Goal: Task Accomplishment & Management: Manage account settings

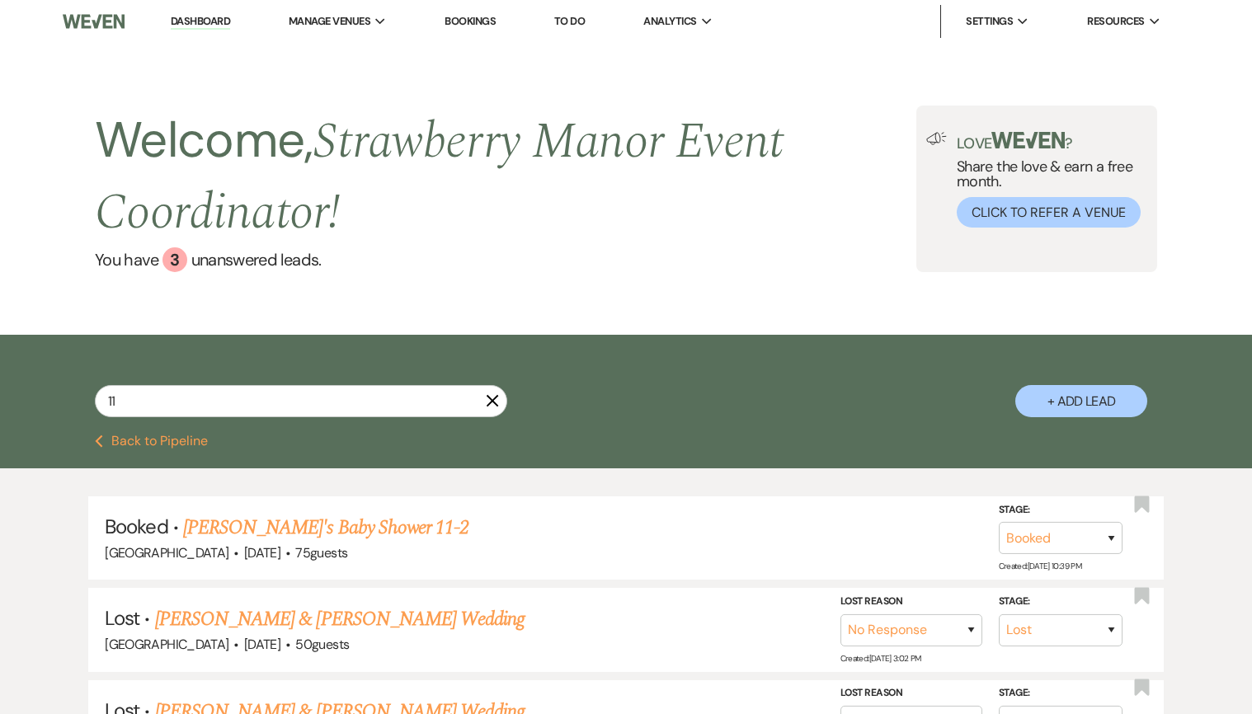
select select "8"
select select "5"
select select "8"
select select "5"
select select "8"
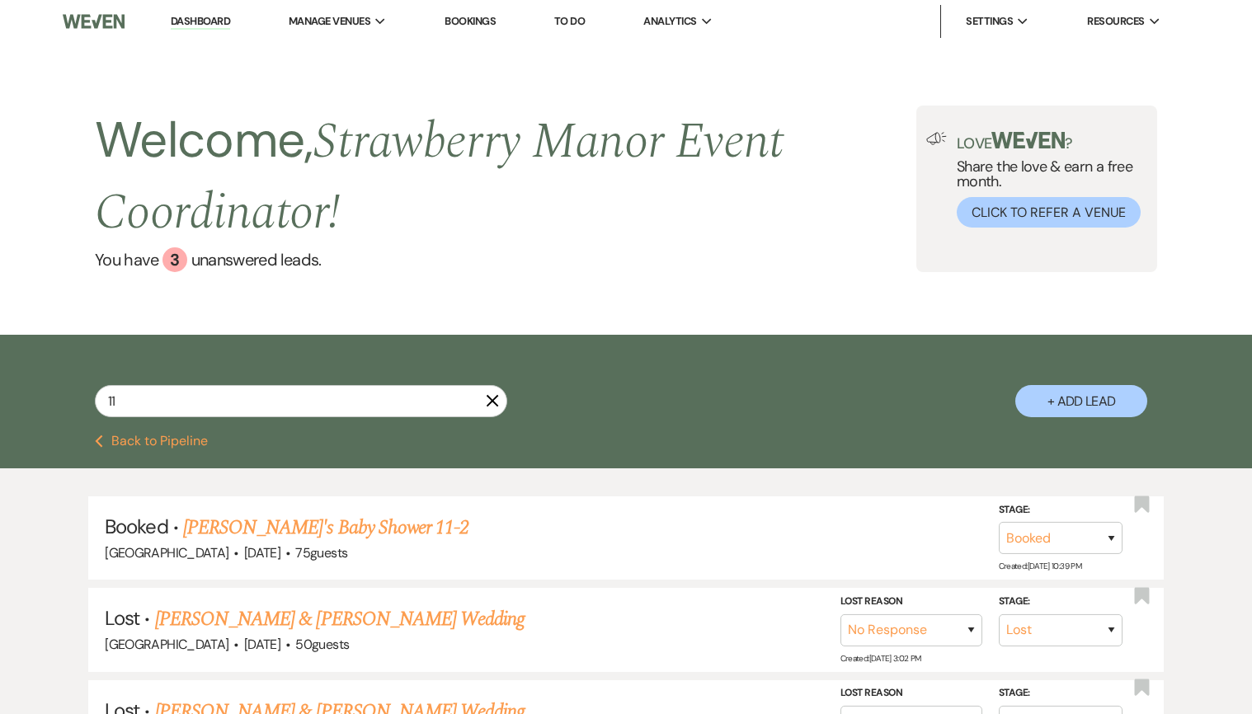
select select "4"
select select "8"
select select "5"
select select "8"
select select "4"
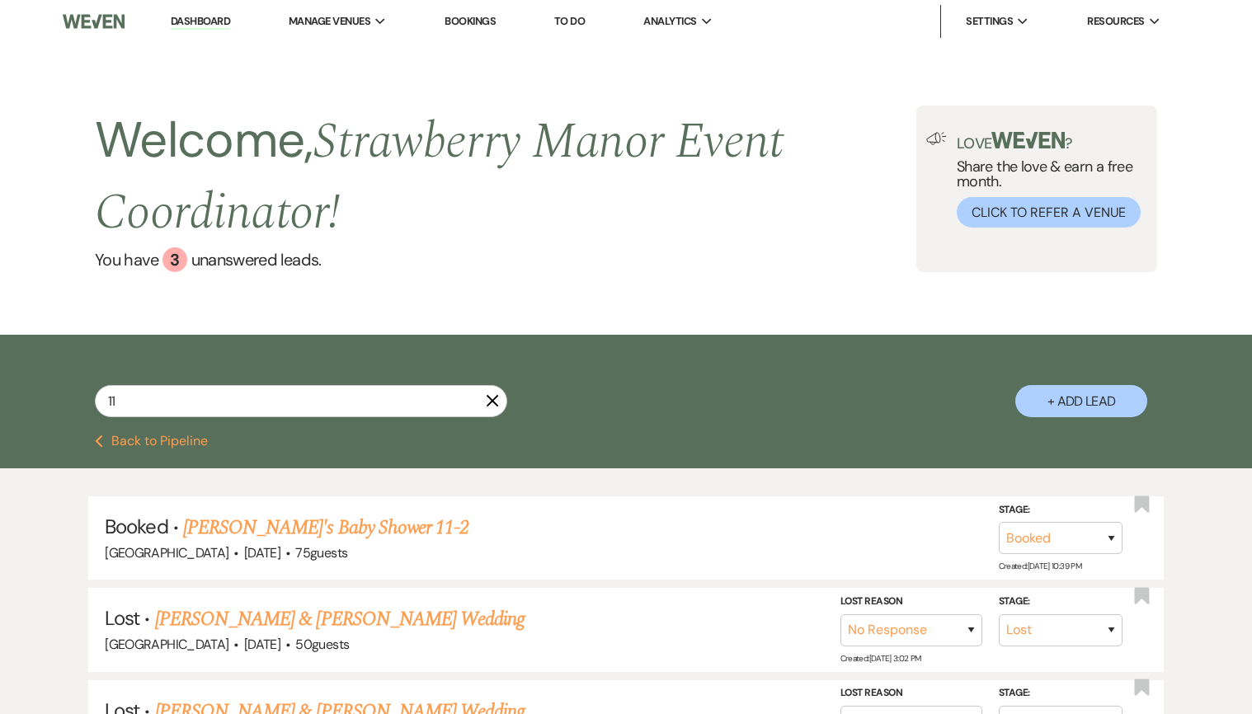
select select "6"
select select "8"
select select "5"
select select "8"
select select "5"
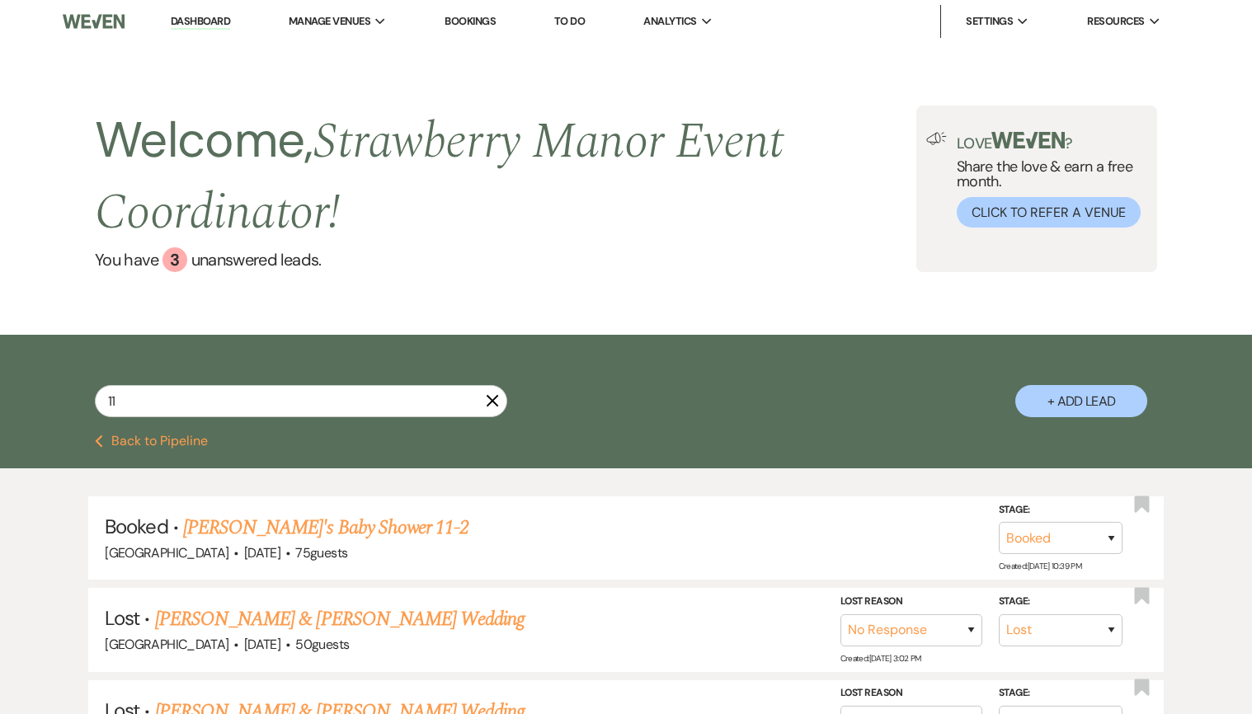
select select "8"
select select "5"
select select "8"
select select "6"
select select "8"
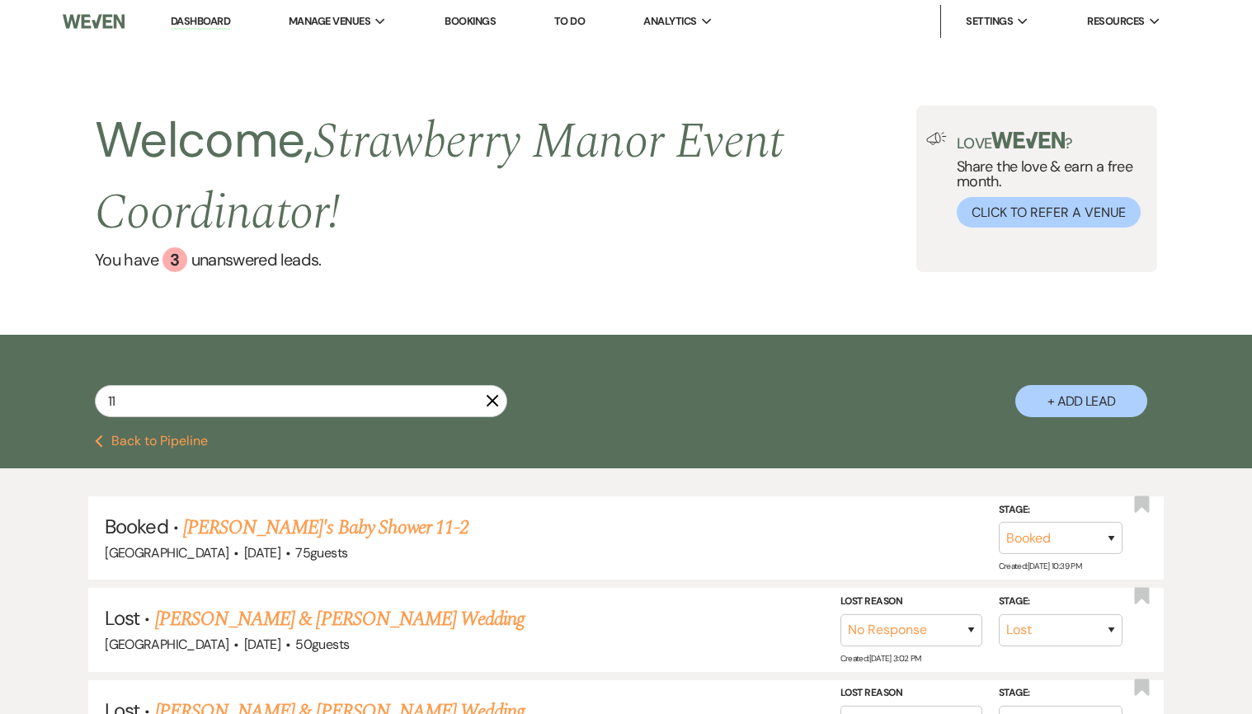
select select "8"
select select "5"
select select "8"
select select "5"
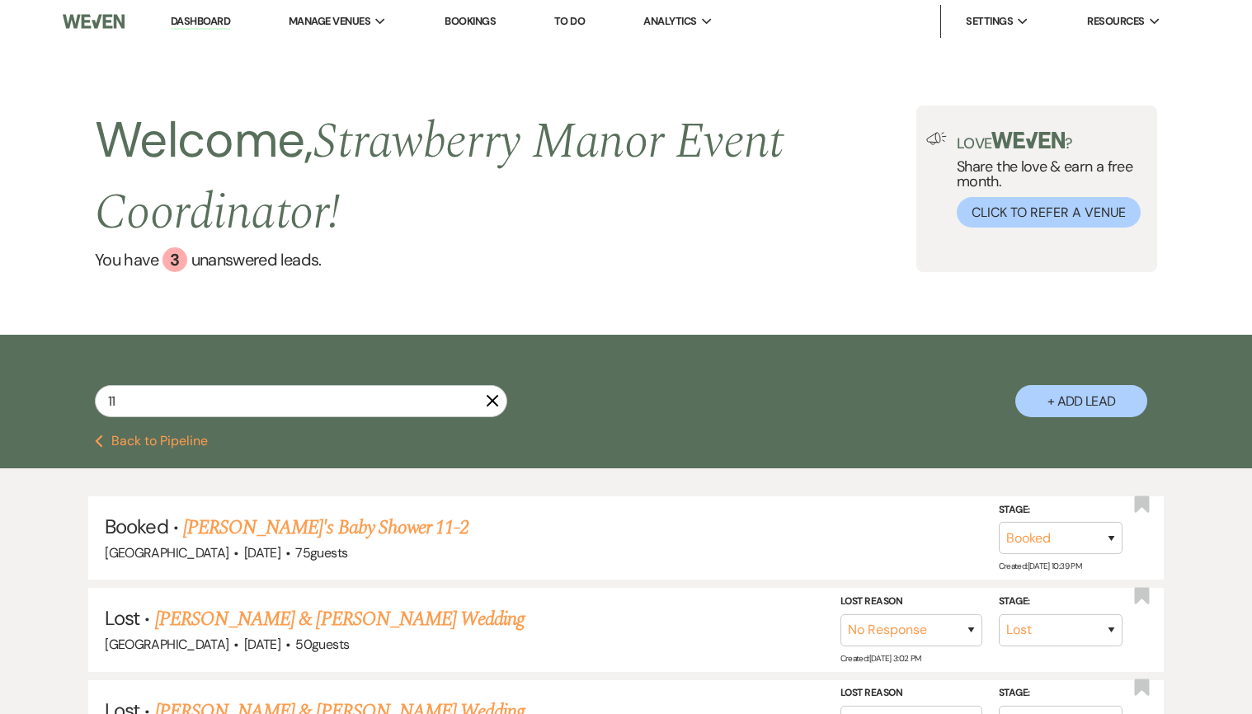
select select "8"
select select "5"
select select "8"
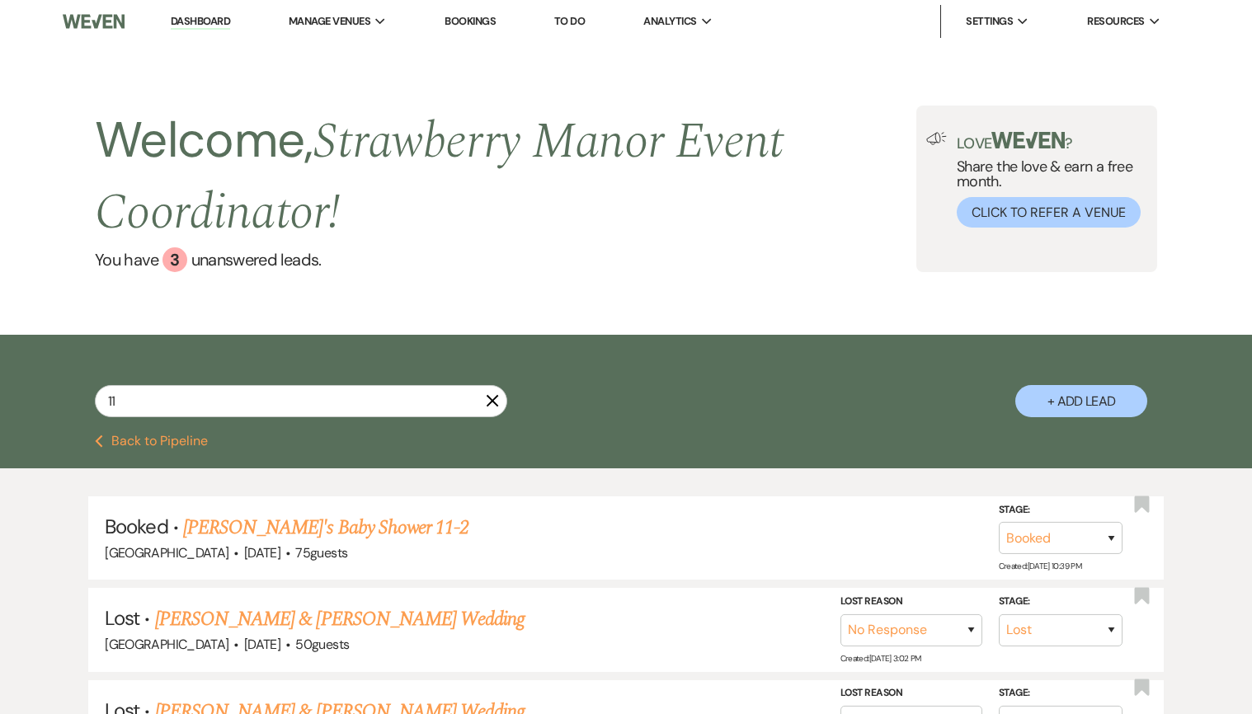
select select "4"
select select "8"
select select "5"
select select "8"
select select "5"
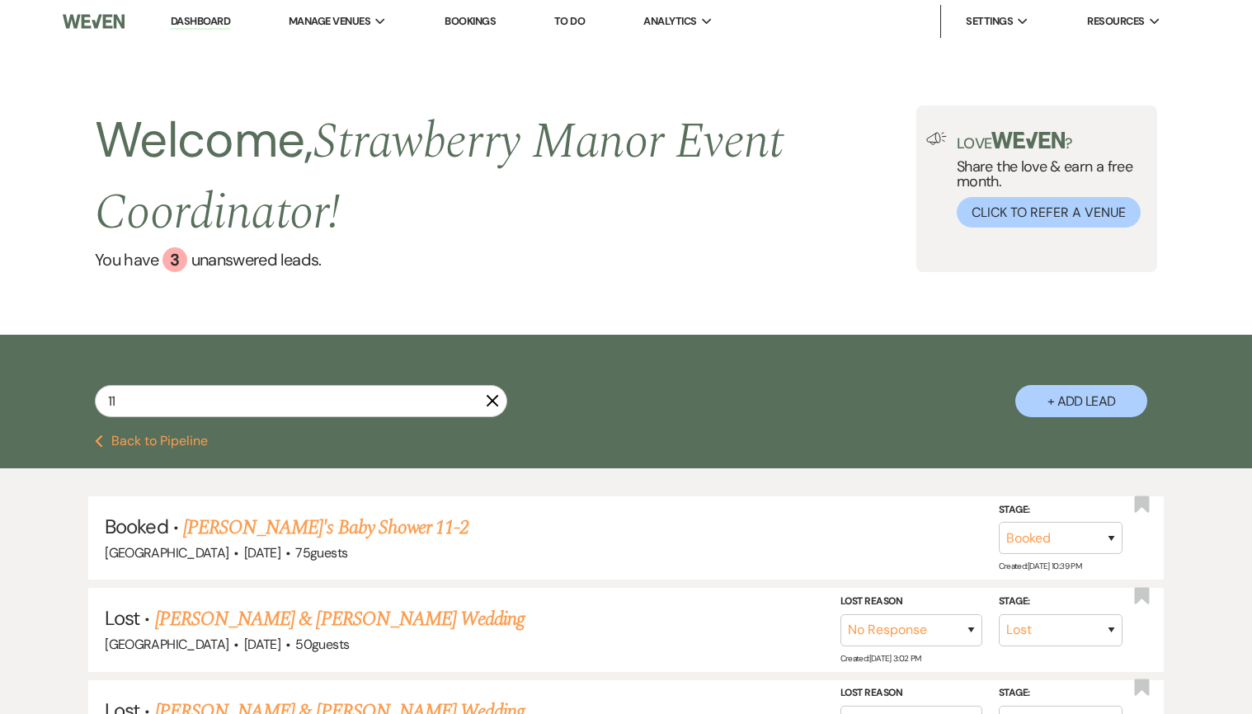
select select "8"
select select "5"
select select "8"
select select "5"
select select "8"
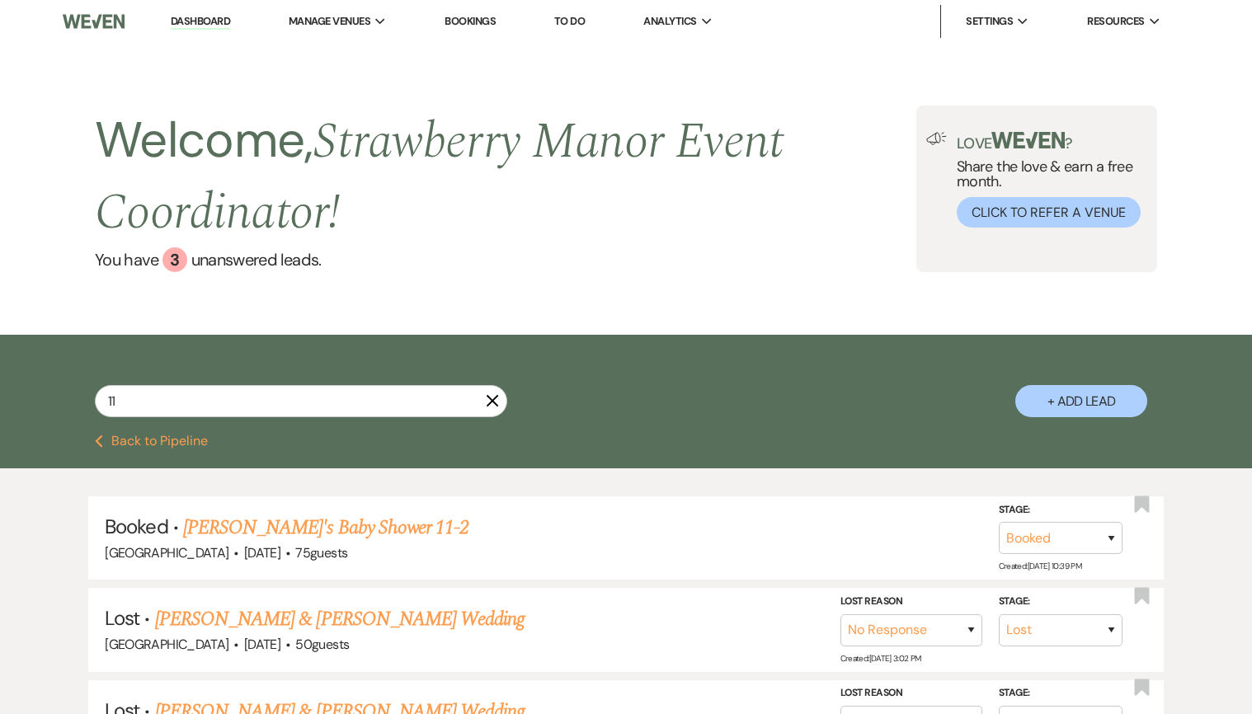
select select "5"
select select "8"
select select "5"
select select "8"
select select "5"
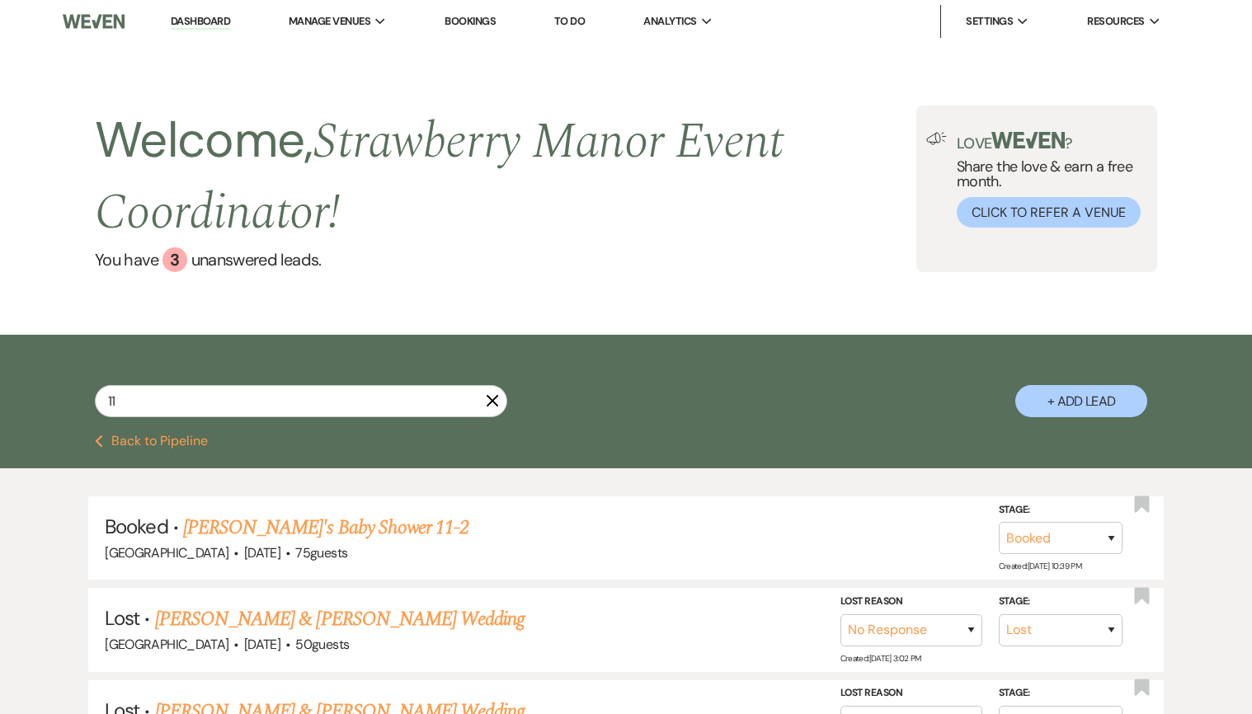
select select "8"
select select "5"
select select "8"
select select "5"
select select "8"
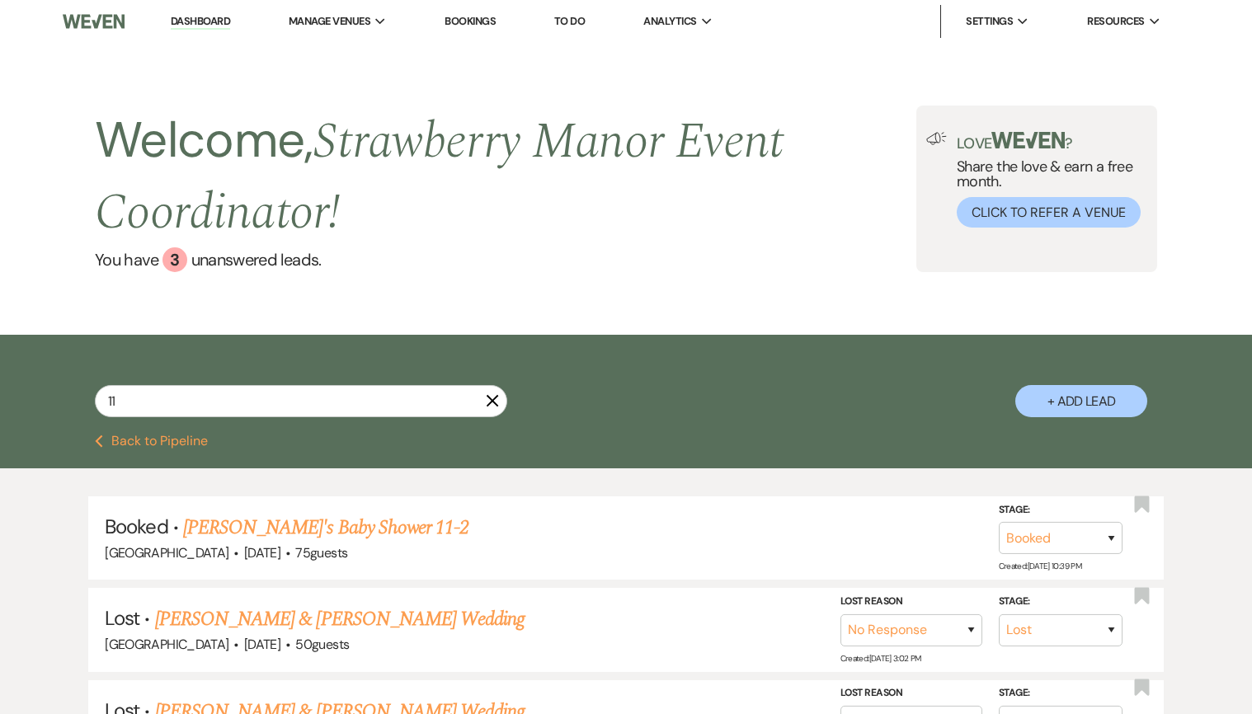
select select "5"
select select "8"
select select "4"
select select "8"
select select "10"
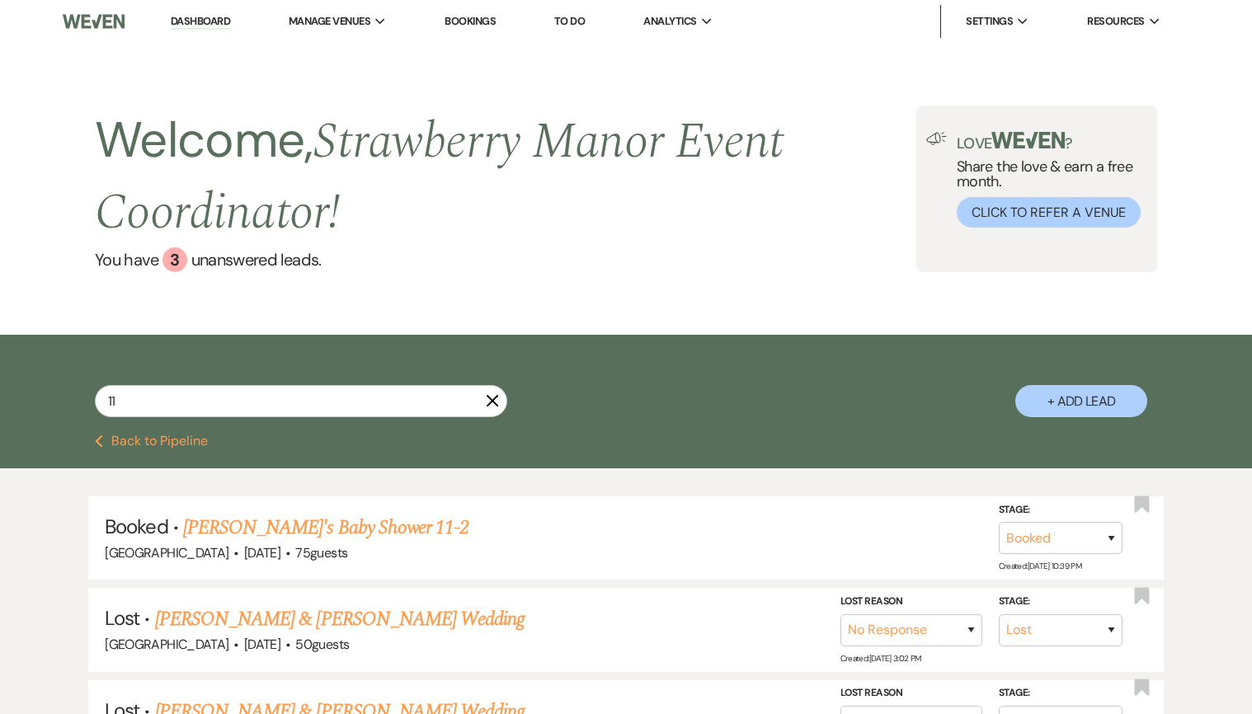
select select "8"
select select "5"
select select "8"
select select "5"
select select "8"
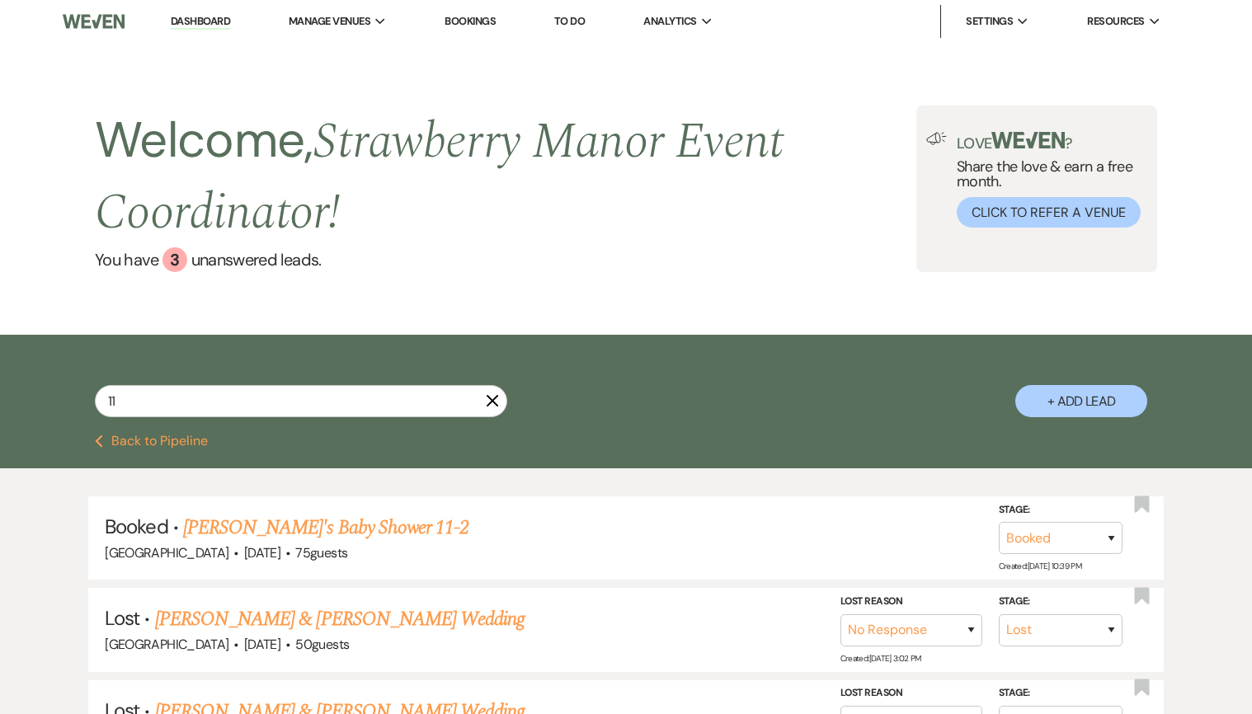
select select "5"
select select "8"
select select "5"
select select "8"
select select "5"
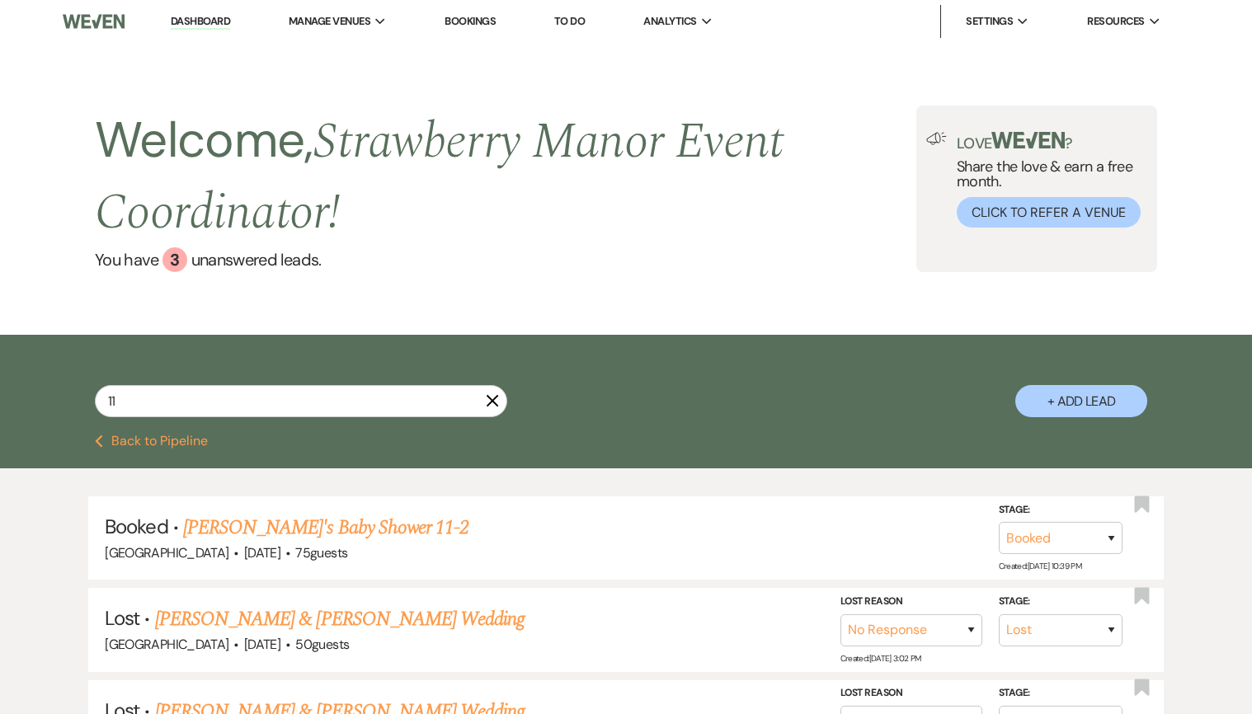
select select "8"
select select "5"
select select "8"
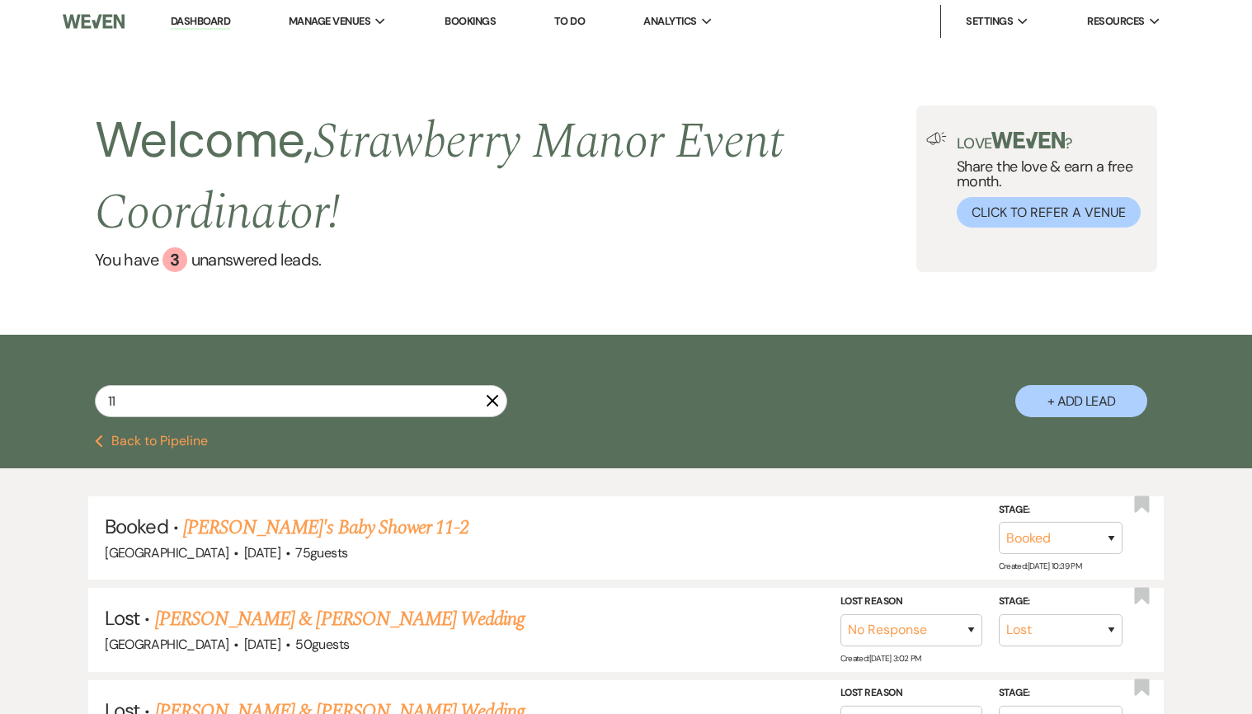
select select "5"
select select "8"
select select "5"
select select "8"
select select "5"
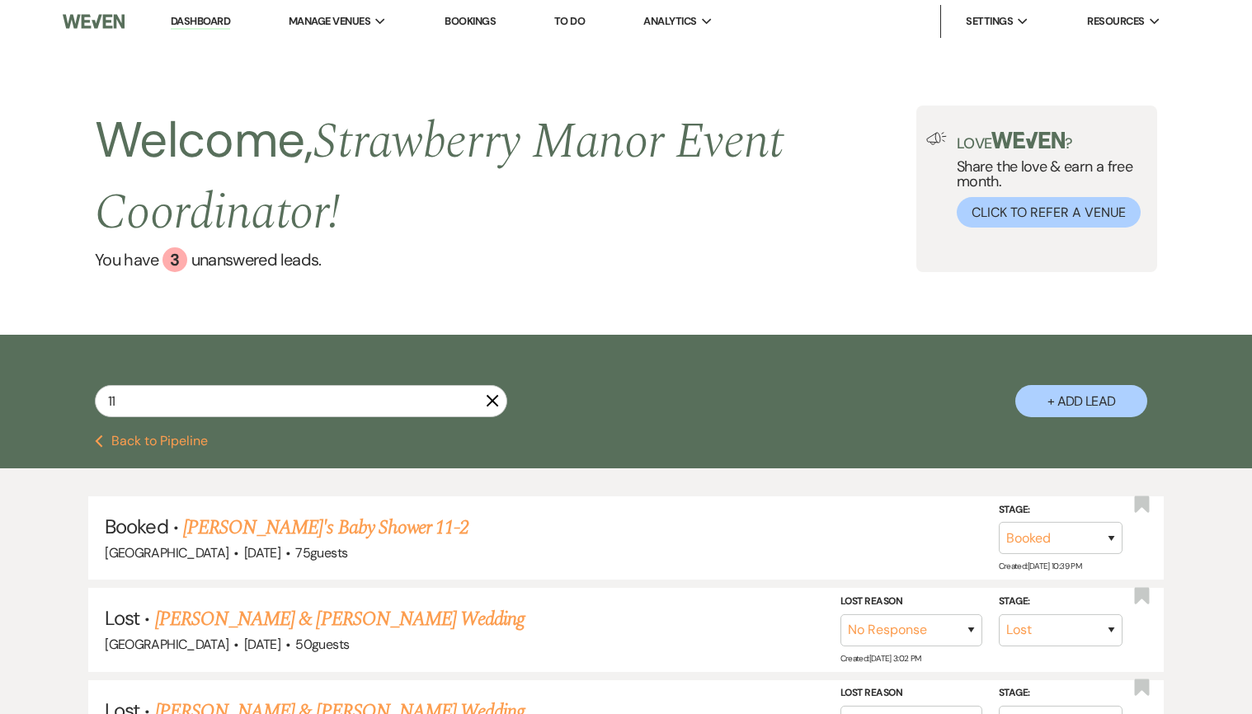
select select "8"
select select "4"
select select "8"
select select "5"
select select "8"
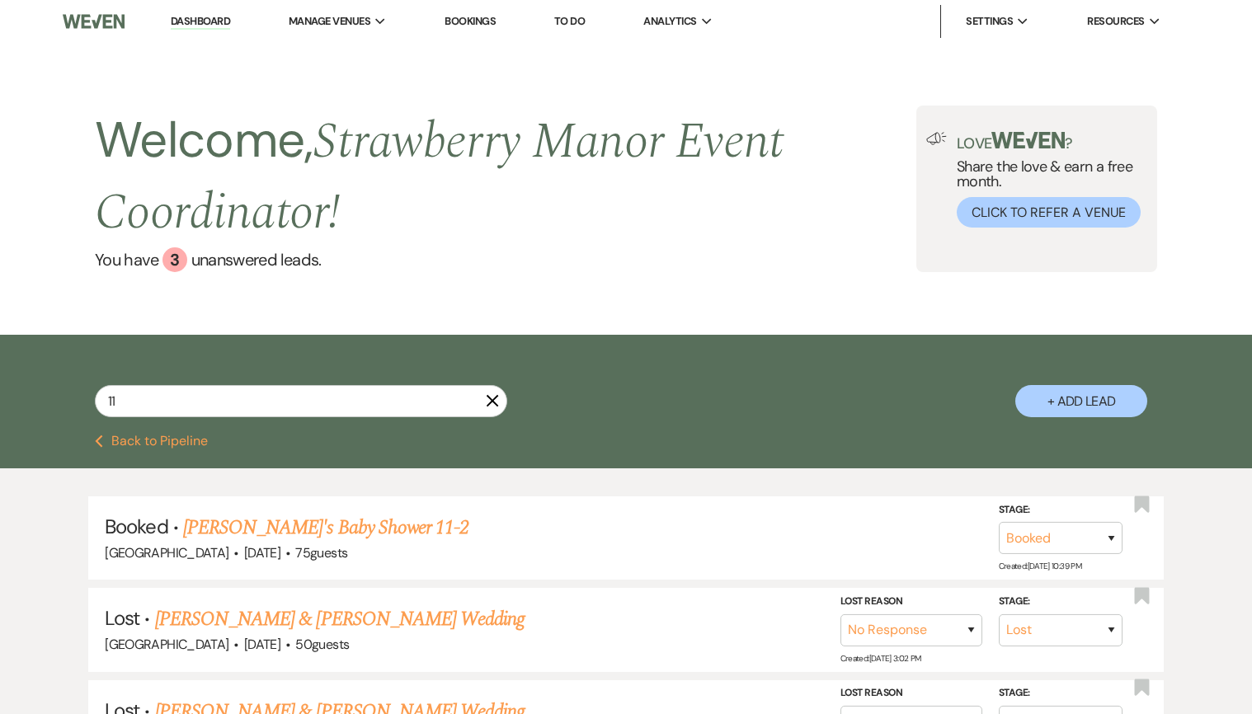
select select "5"
select select "8"
select select "5"
select select "8"
select select "5"
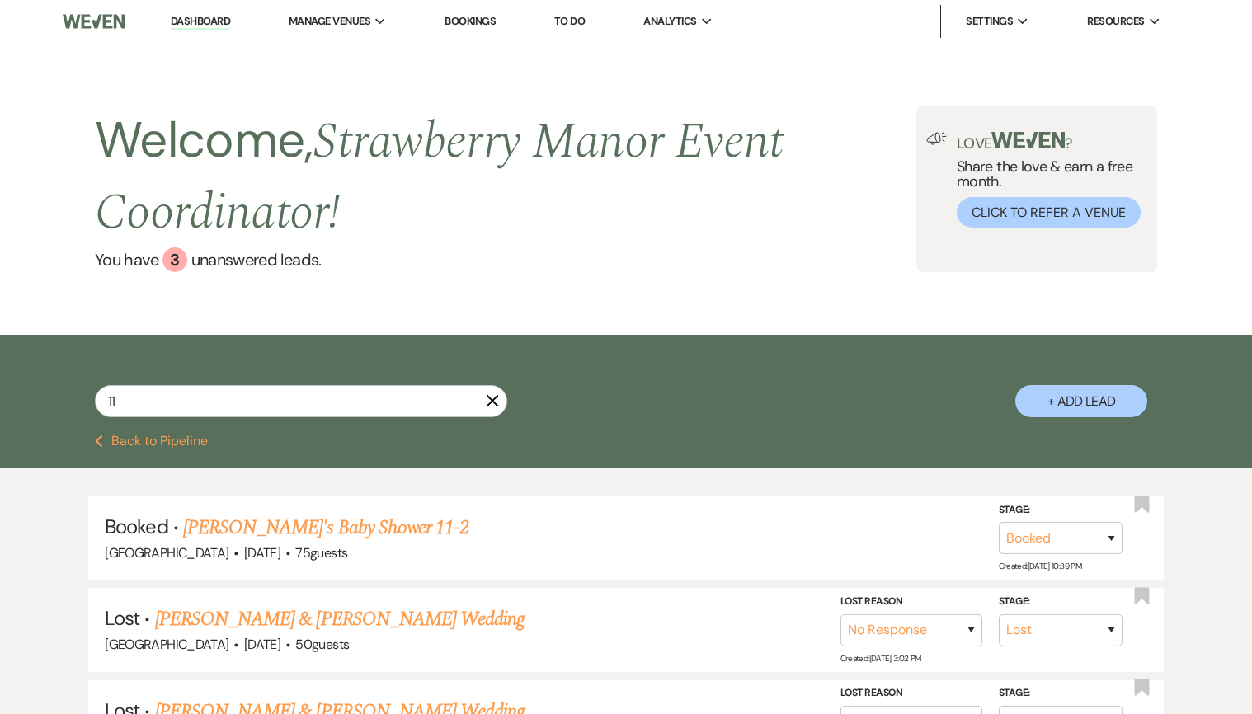
select select "8"
select select "5"
select select "8"
select select "5"
select select "8"
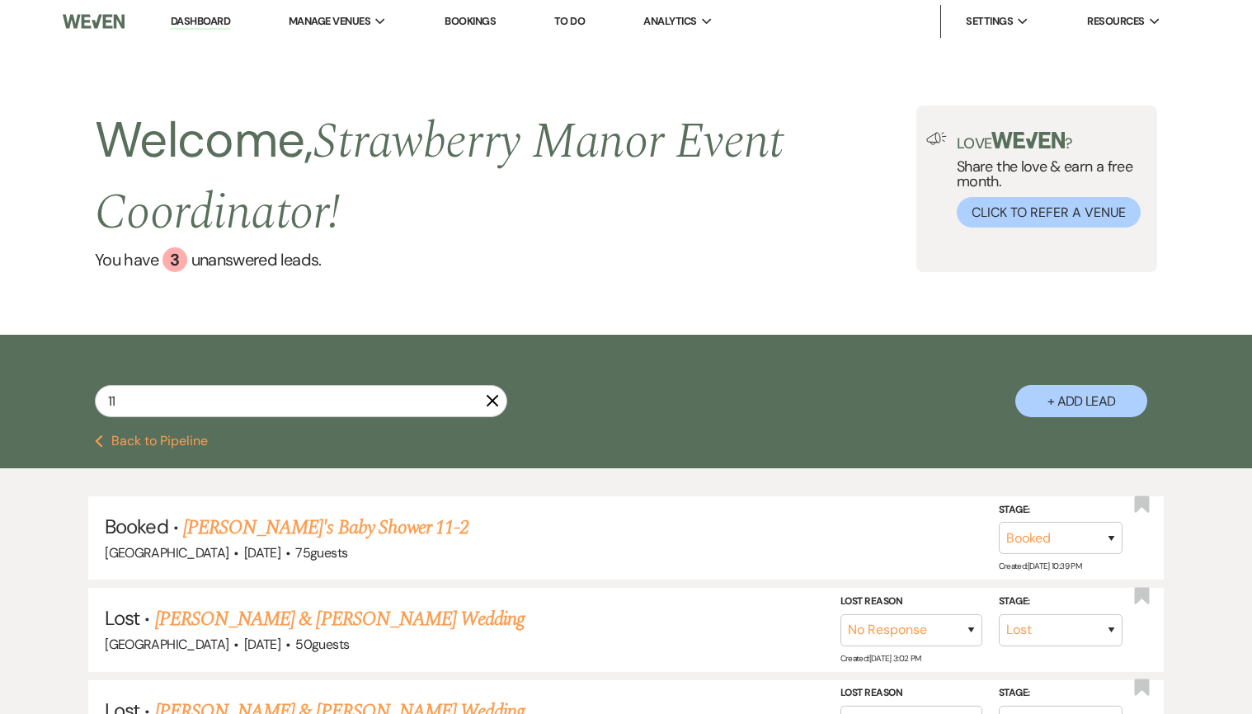
select select "5"
select select "8"
select select "10"
select select "8"
select select "5"
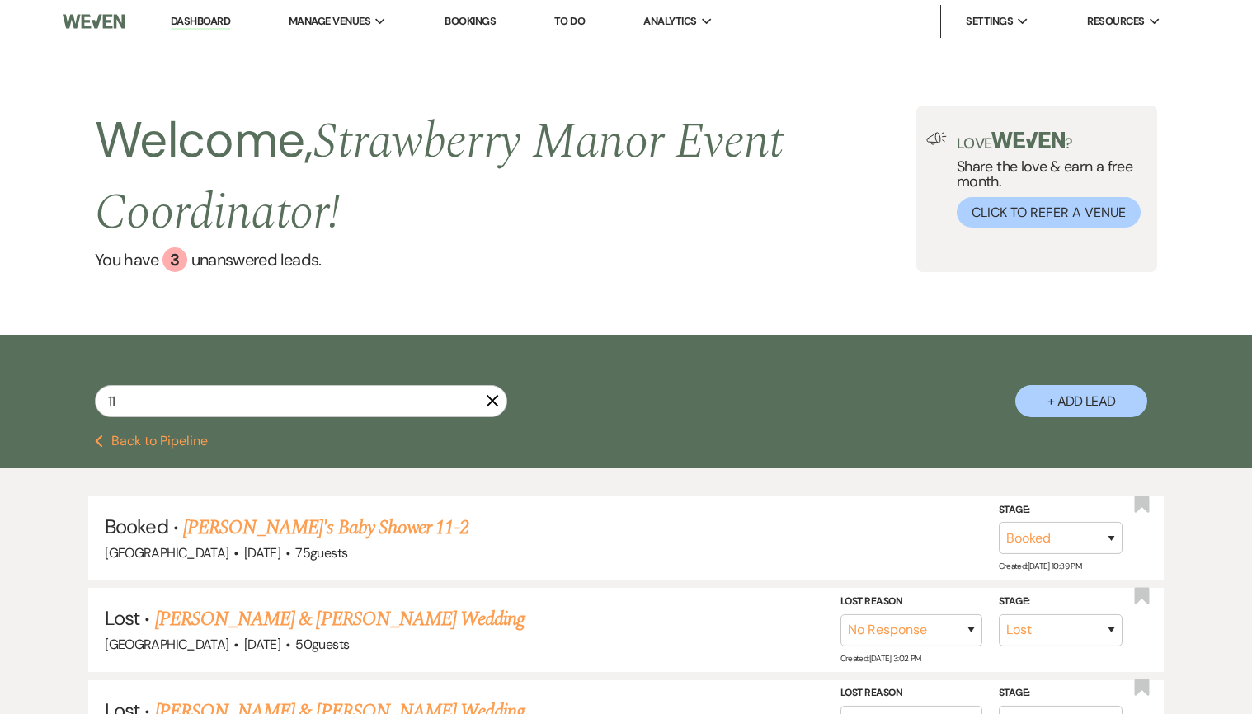
select select "8"
select select "5"
select select "8"
select select "5"
select select "8"
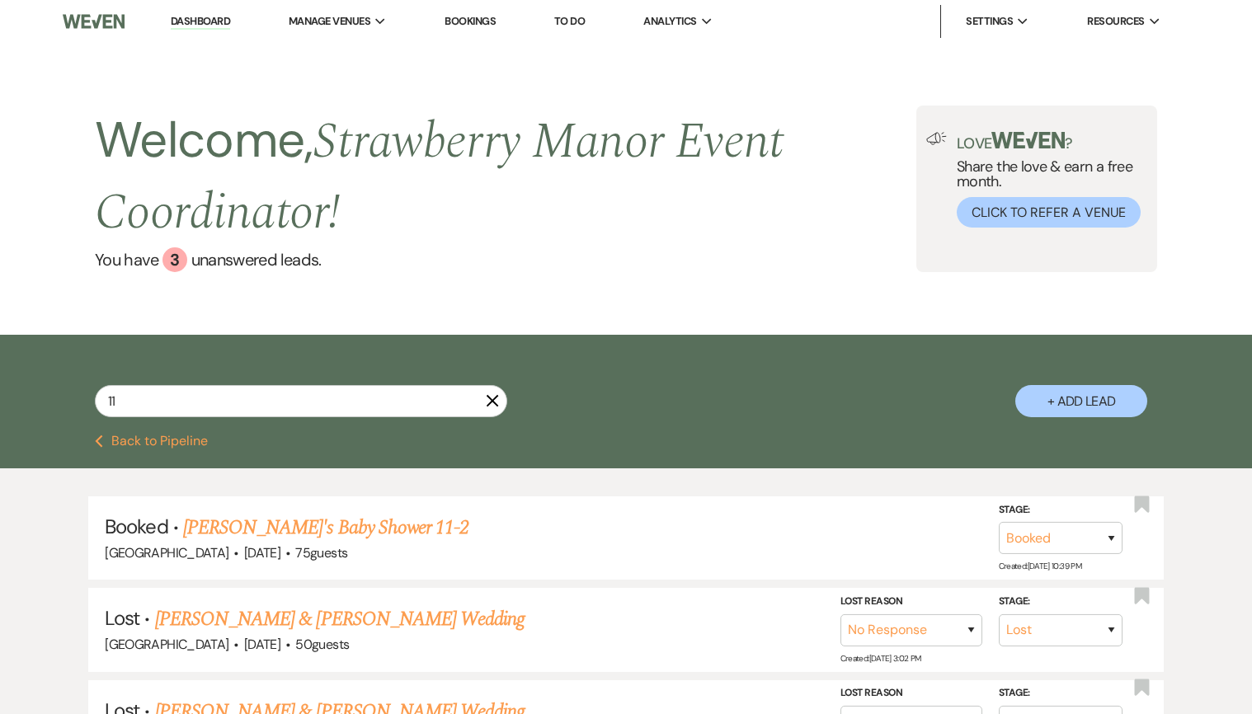
select select "5"
select select "8"
select select "5"
select select "8"
select select "5"
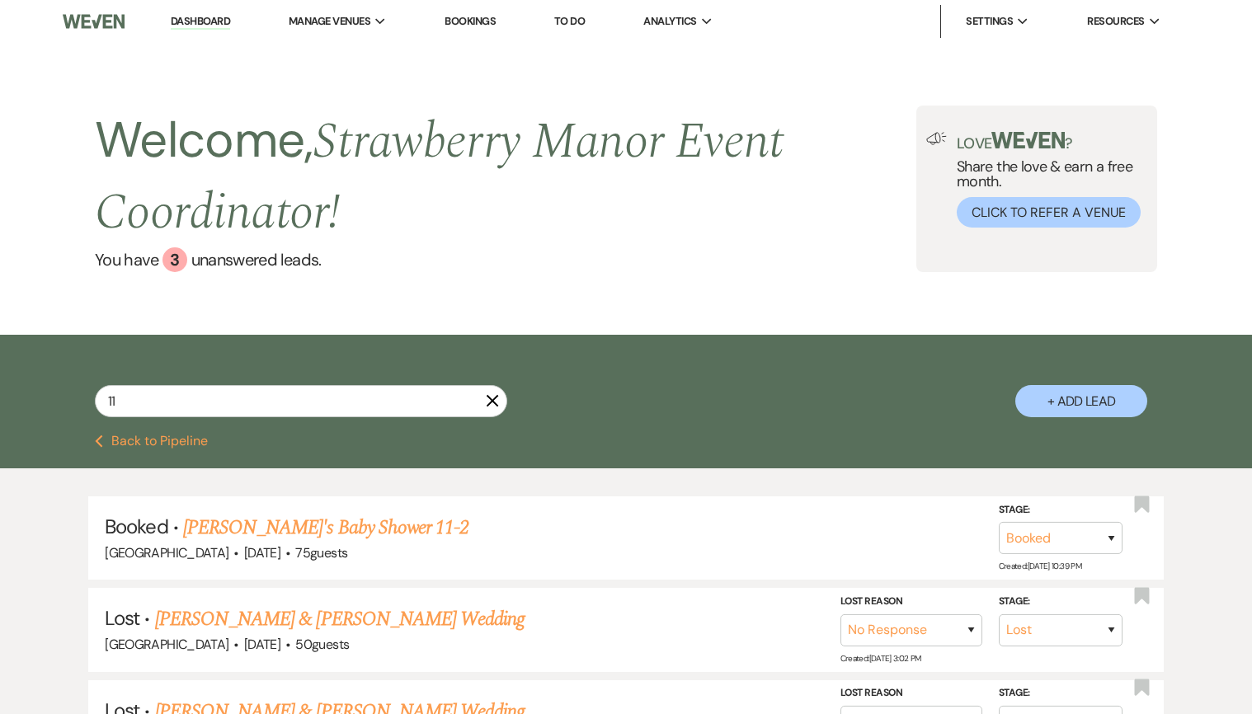
select select "8"
select select "5"
select select "8"
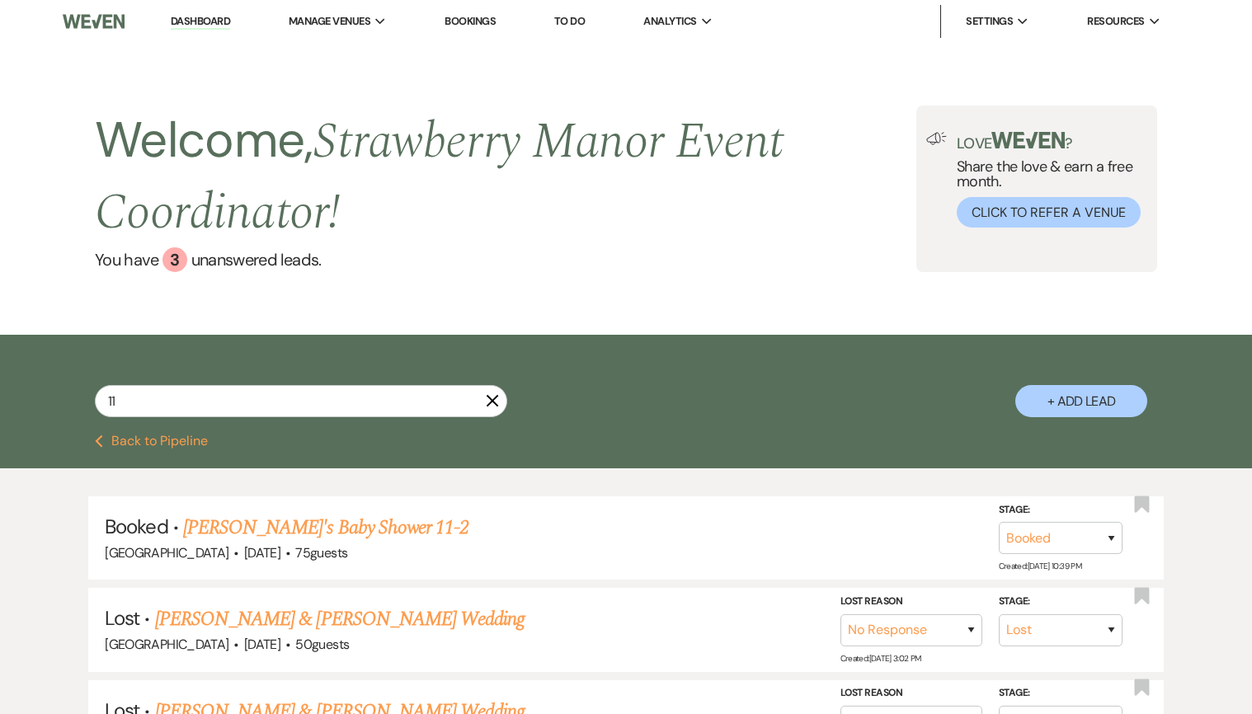
select select "5"
select select "8"
select select "5"
select select "8"
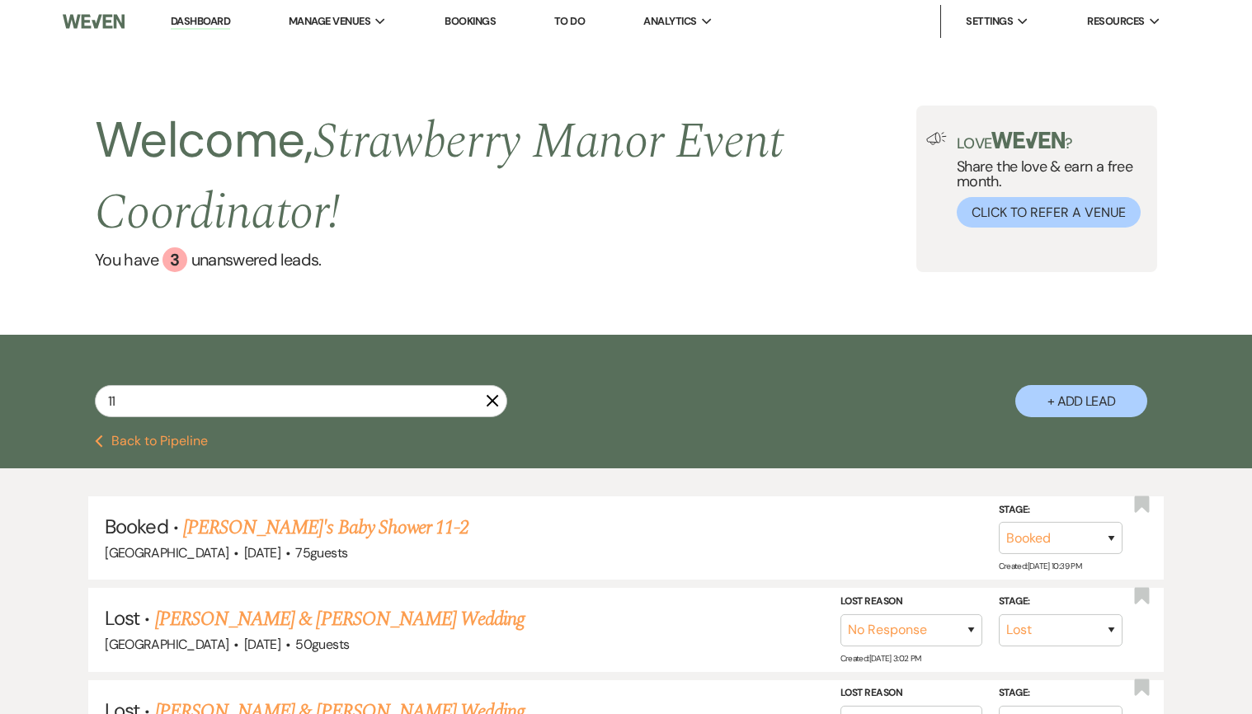
select select "8"
select select "5"
select select "8"
select select "5"
select select "8"
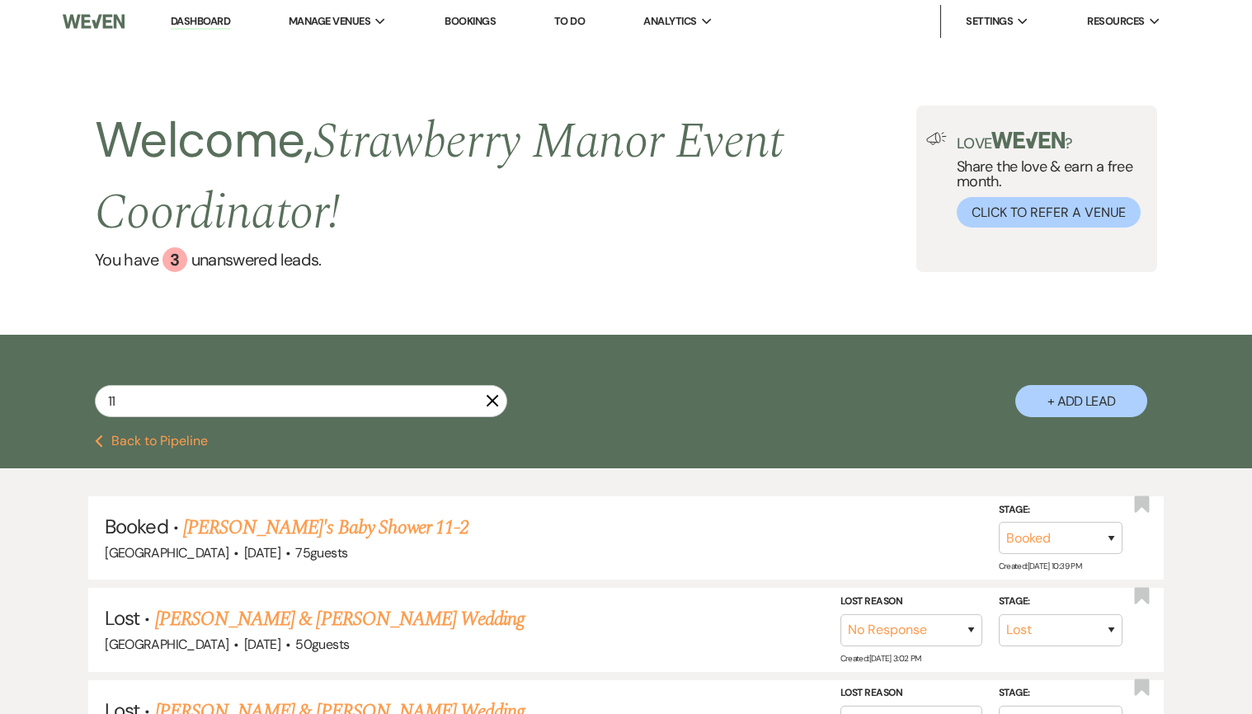
select select "5"
select select "8"
select select "5"
select select "8"
select select "5"
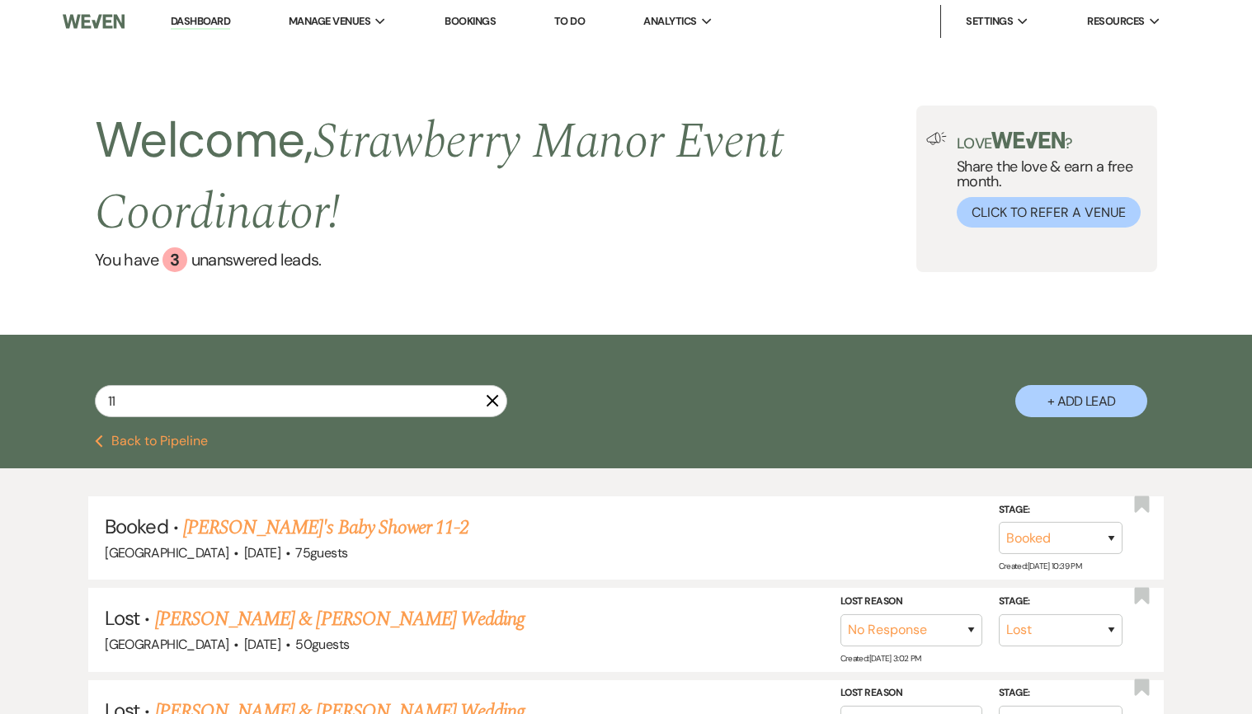
select select "8"
select select "5"
select select "8"
select select "5"
select select "8"
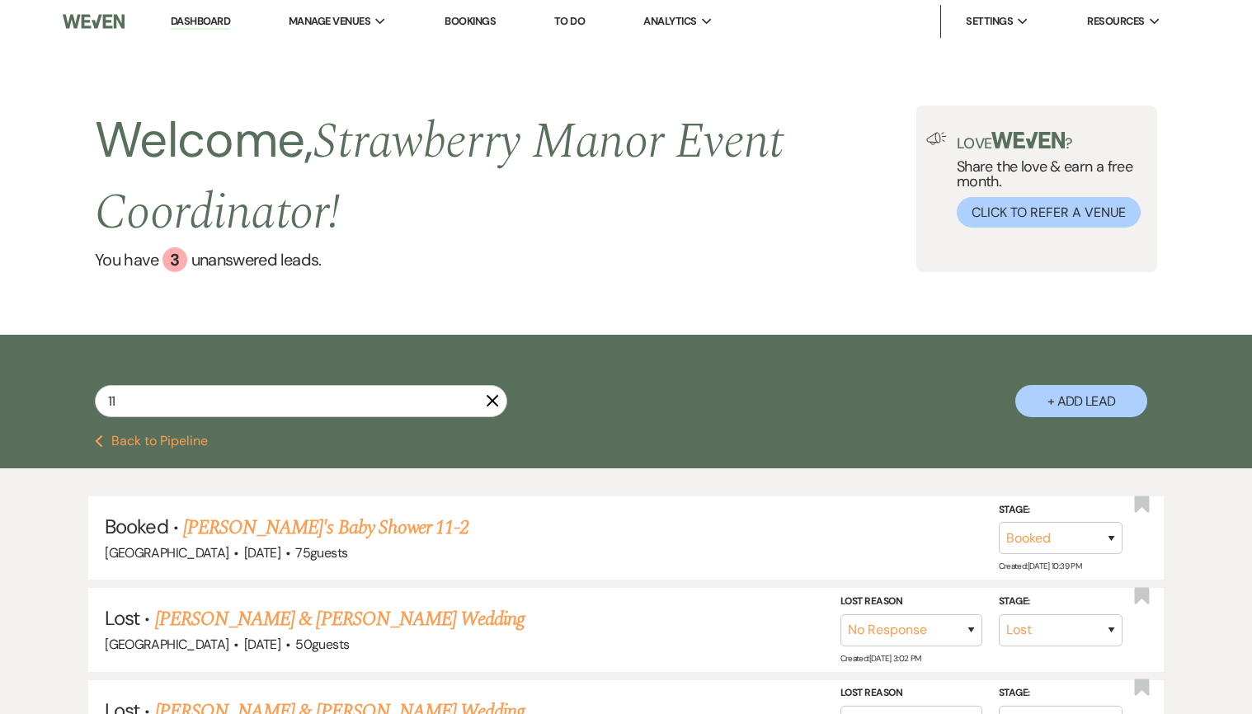
select select "5"
select select "8"
select select "5"
select select "8"
select select "5"
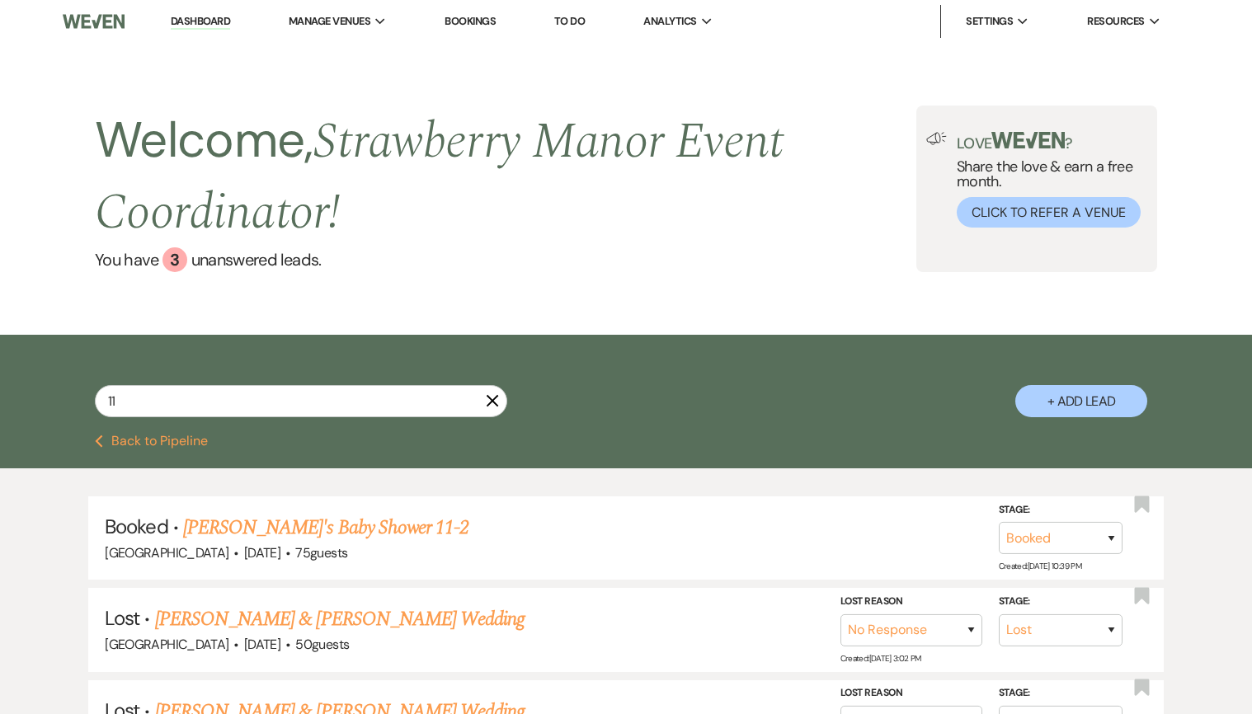
select select "8"
select select "5"
select select "8"
select select "5"
select select "8"
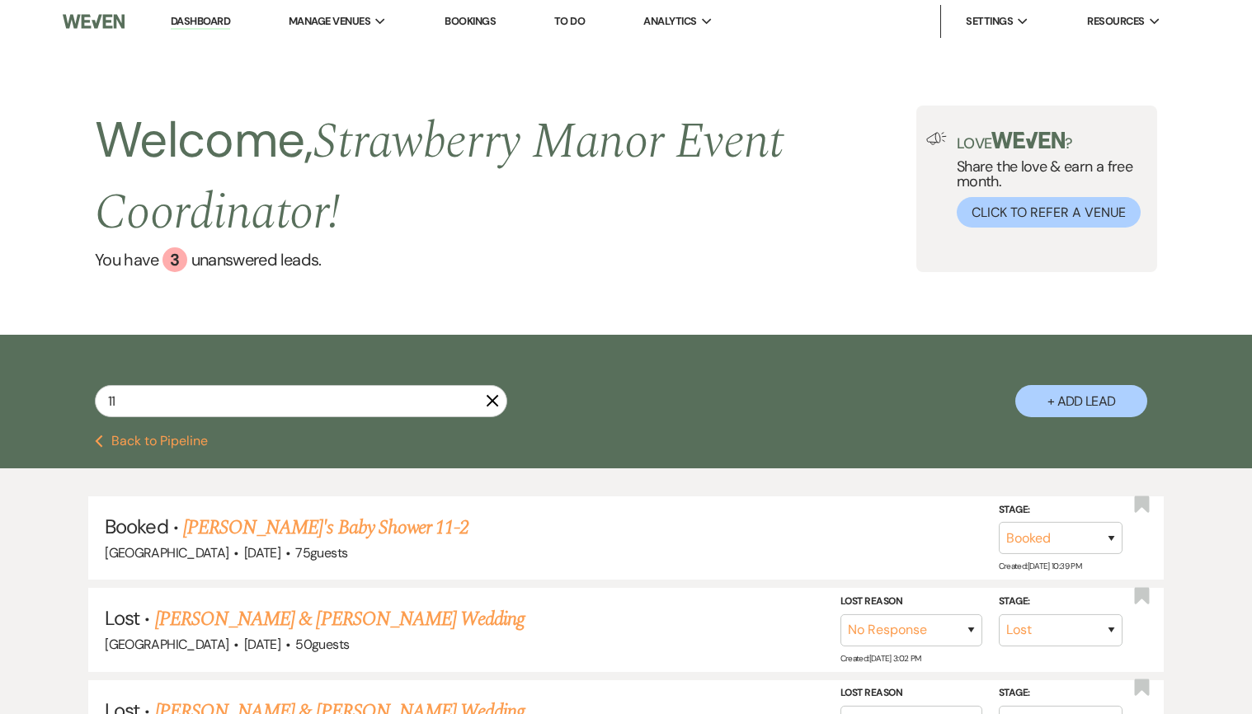
select select "5"
select select "8"
select select "5"
select select "8"
select select "4"
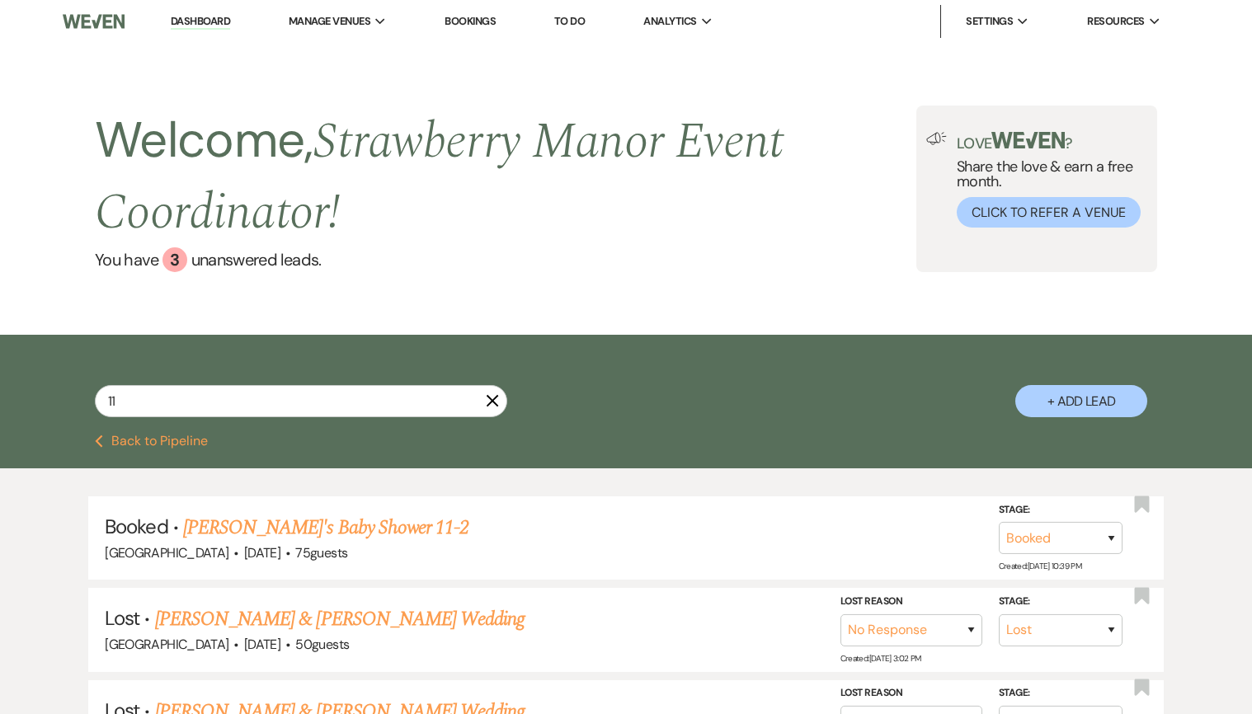
select select "8"
select select "5"
select select "8"
select select "6"
select select "8"
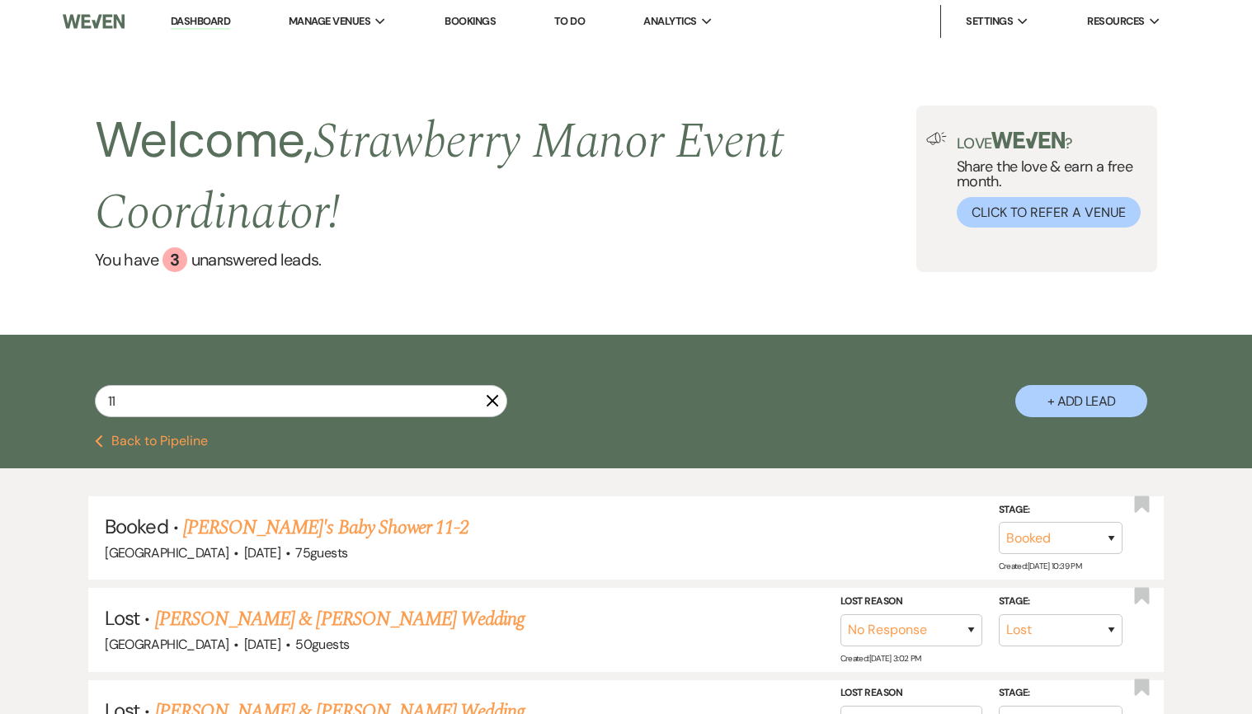
select select "5"
select select "8"
select select "5"
select select "8"
select select "5"
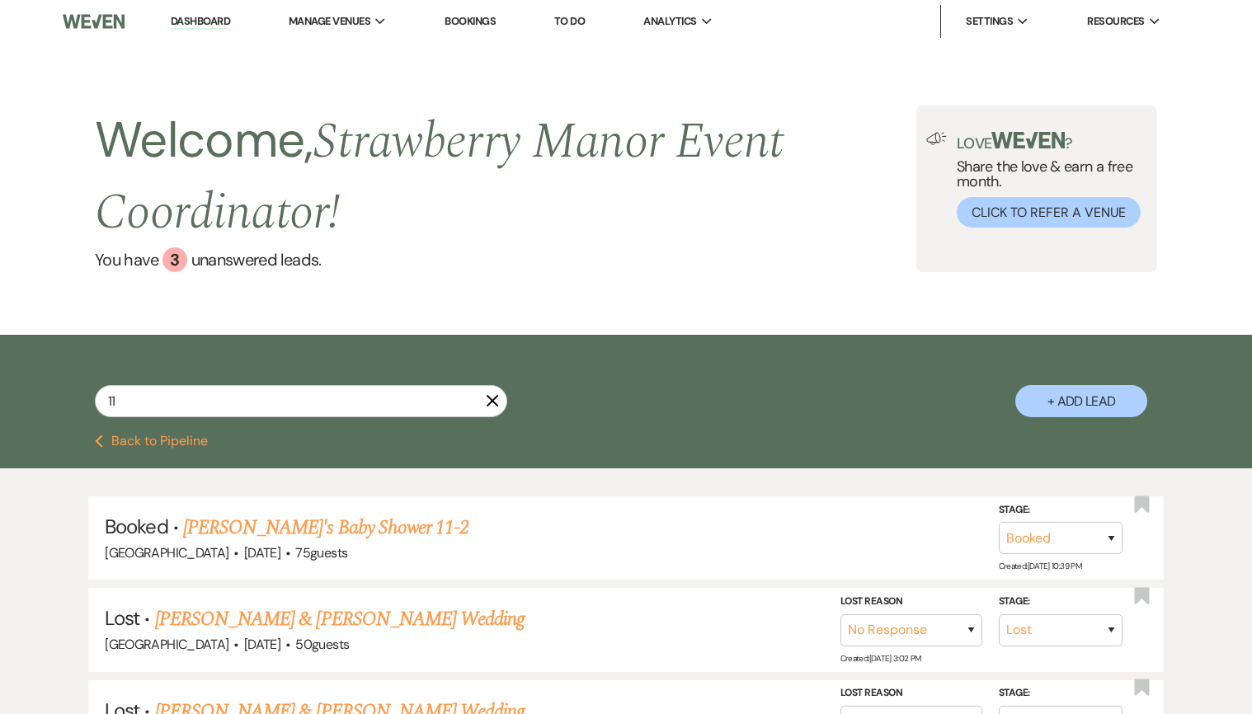
select select "8"
select select "5"
select select "8"
select select "5"
select select "8"
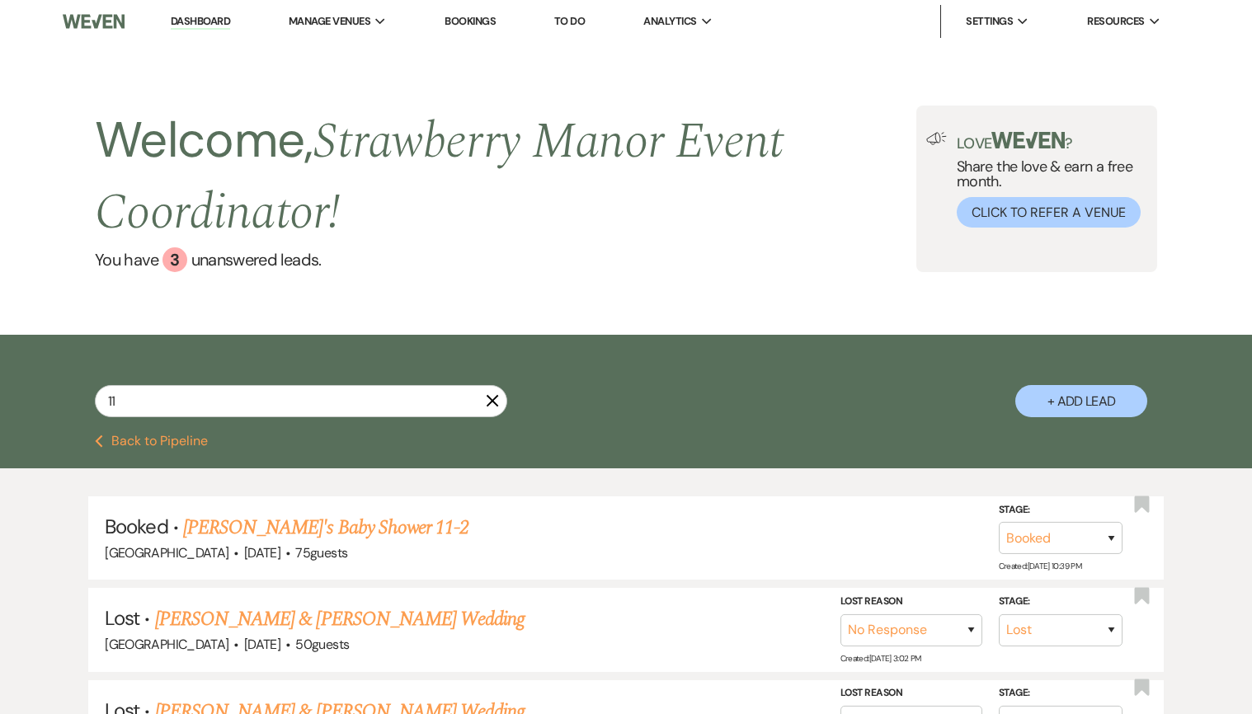
select select "5"
select select "8"
select select "5"
select select "8"
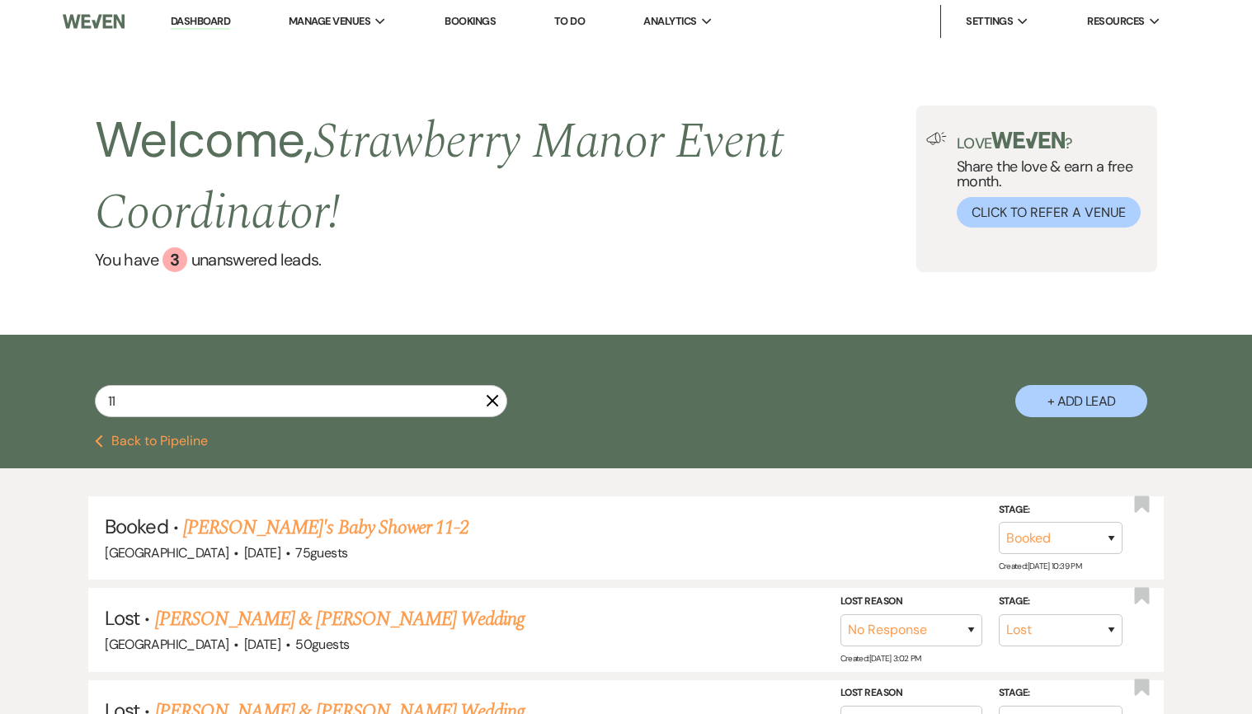
select select "8"
select select "5"
select select "8"
select select "5"
select select "8"
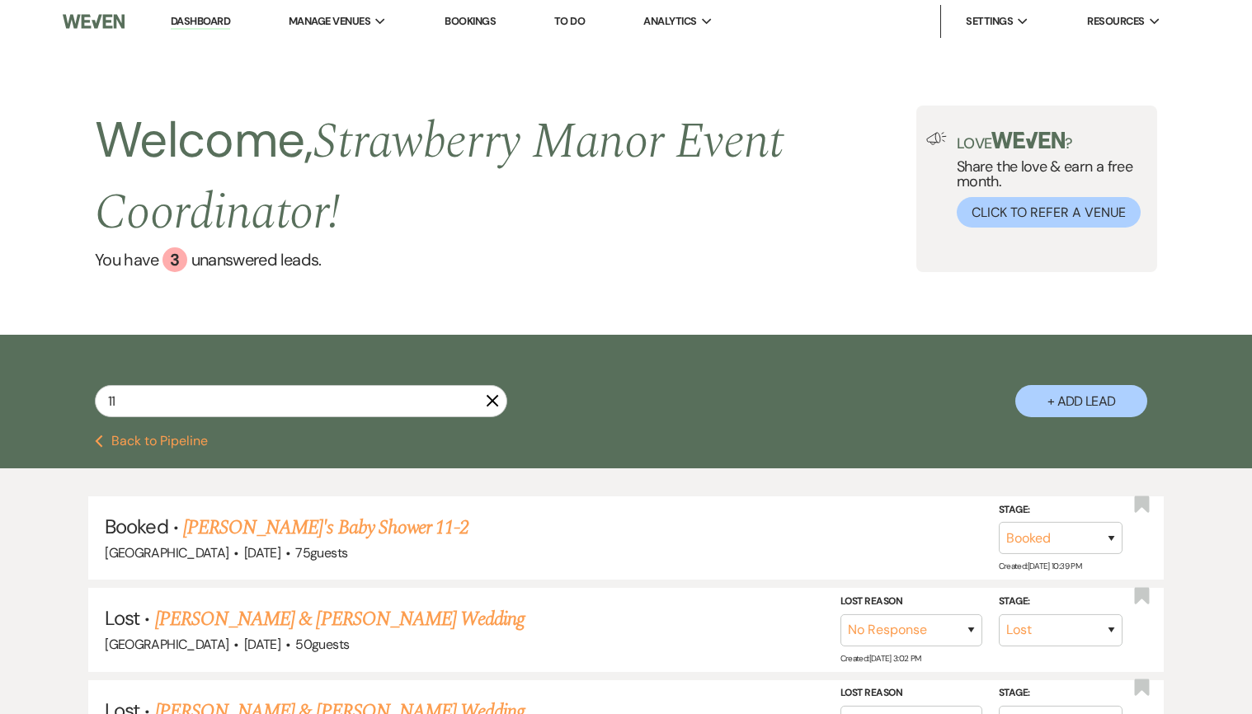
select select "7"
select select "8"
select select "5"
select select "8"
select select "5"
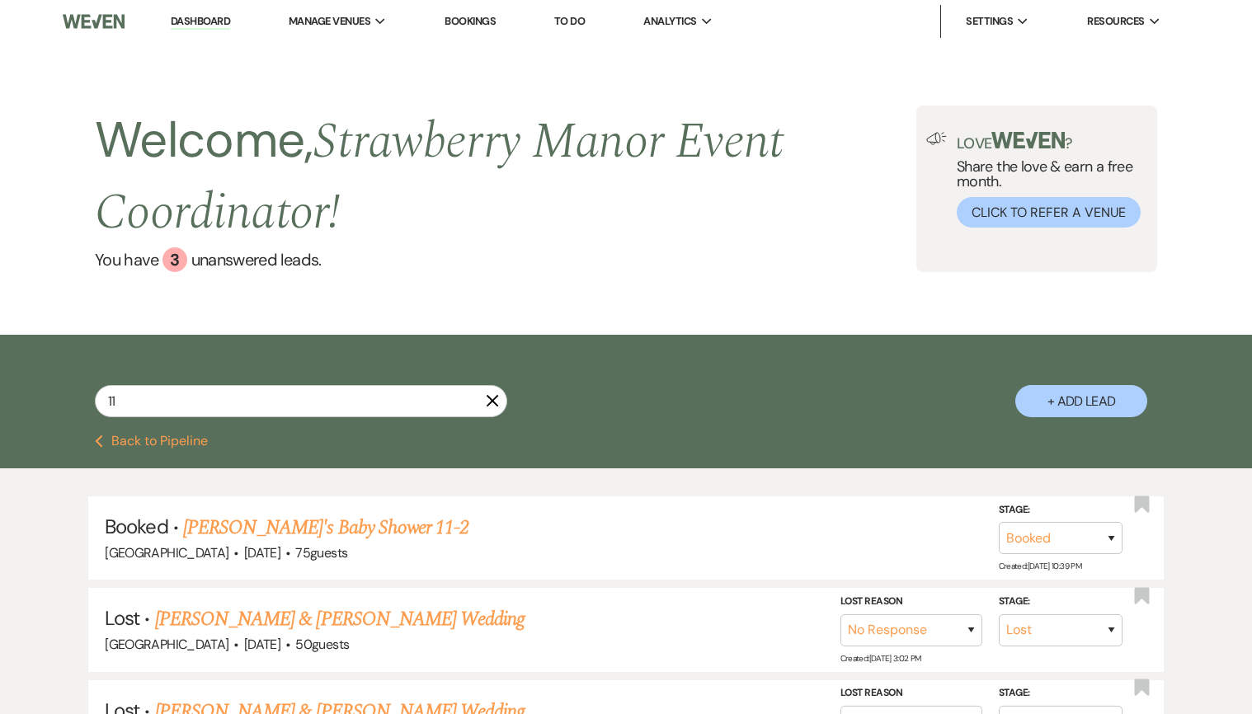
select select "8"
select select "5"
select select "8"
select select "5"
select select "8"
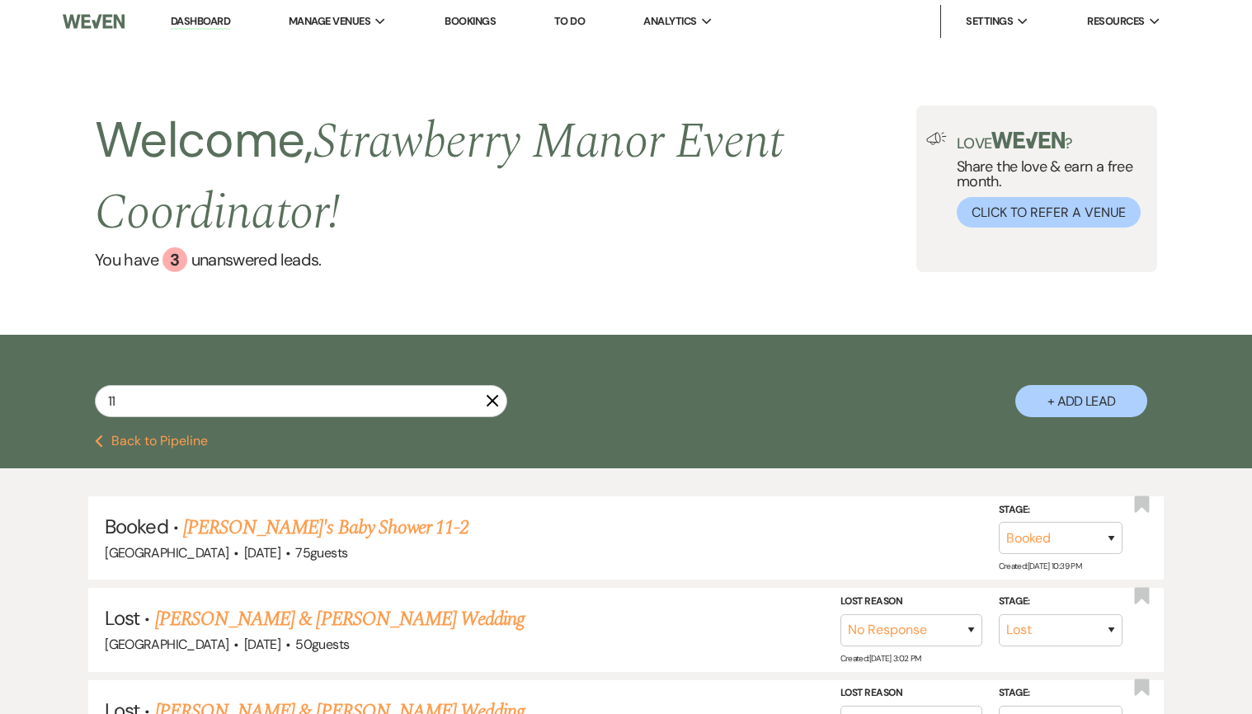
select select "5"
select select "8"
select select "5"
select select "8"
select select "5"
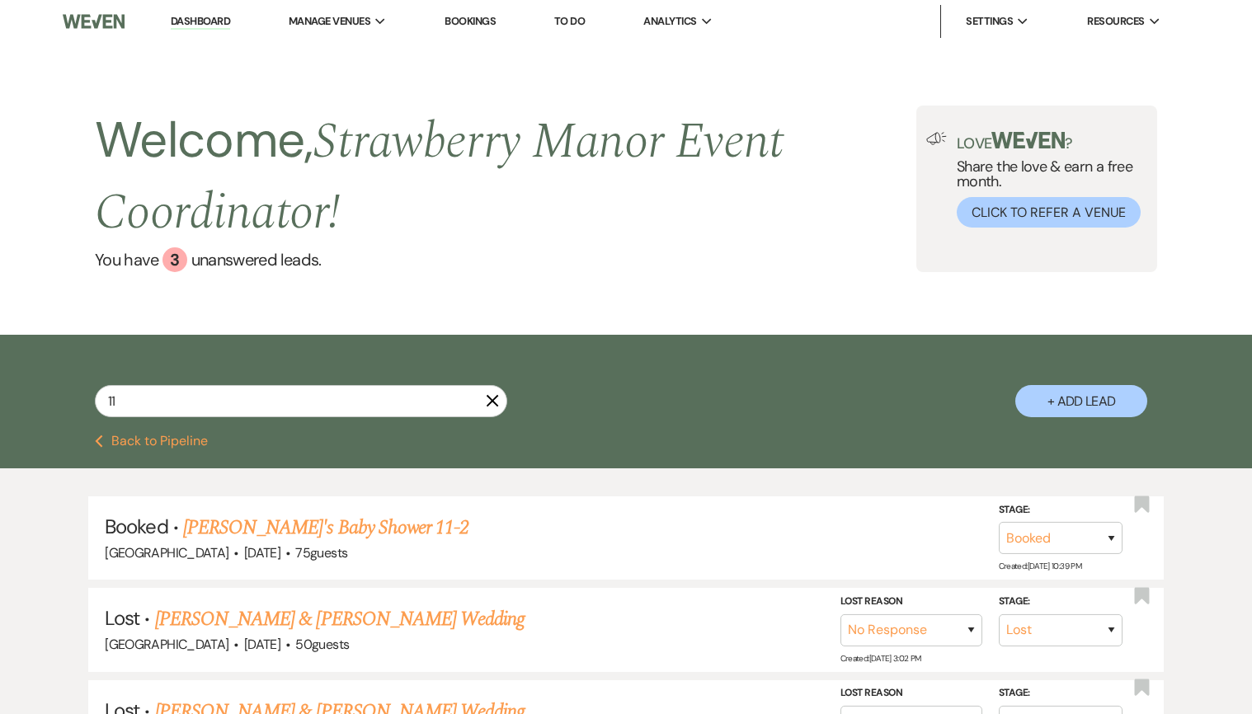
select select "8"
select select "5"
select select "8"
select select "5"
select select "8"
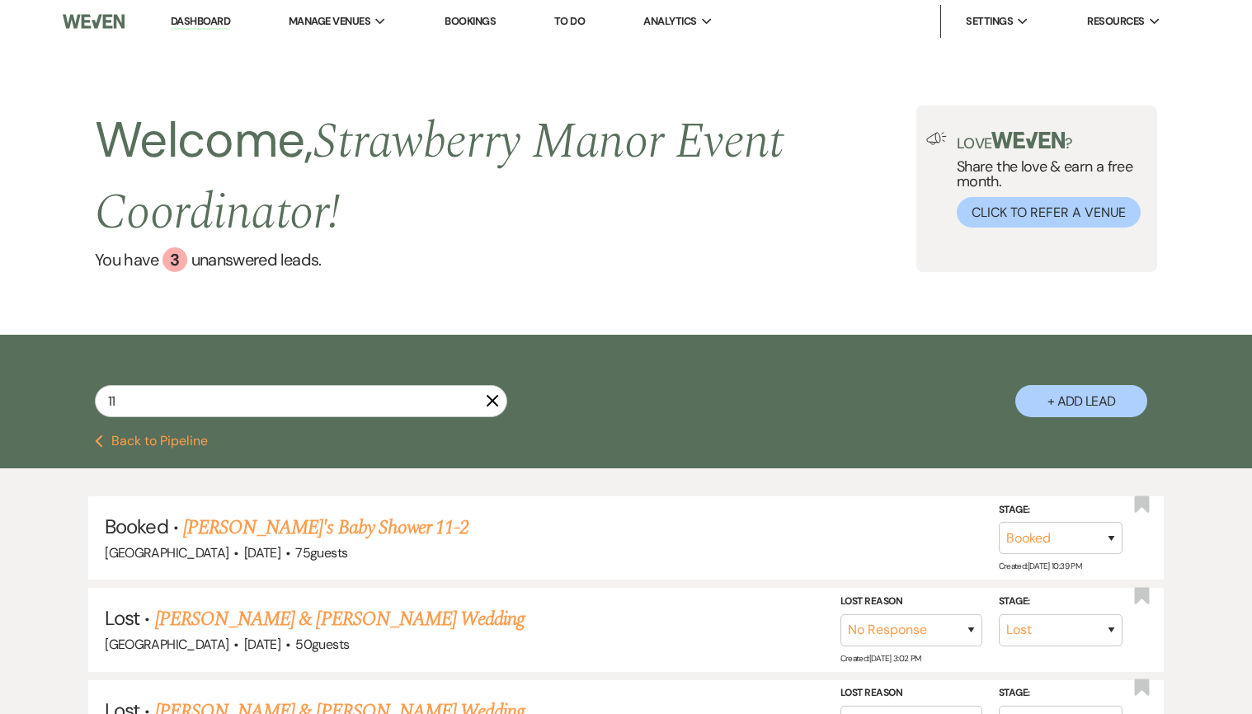
select select "5"
select select "8"
select select "5"
select select "8"
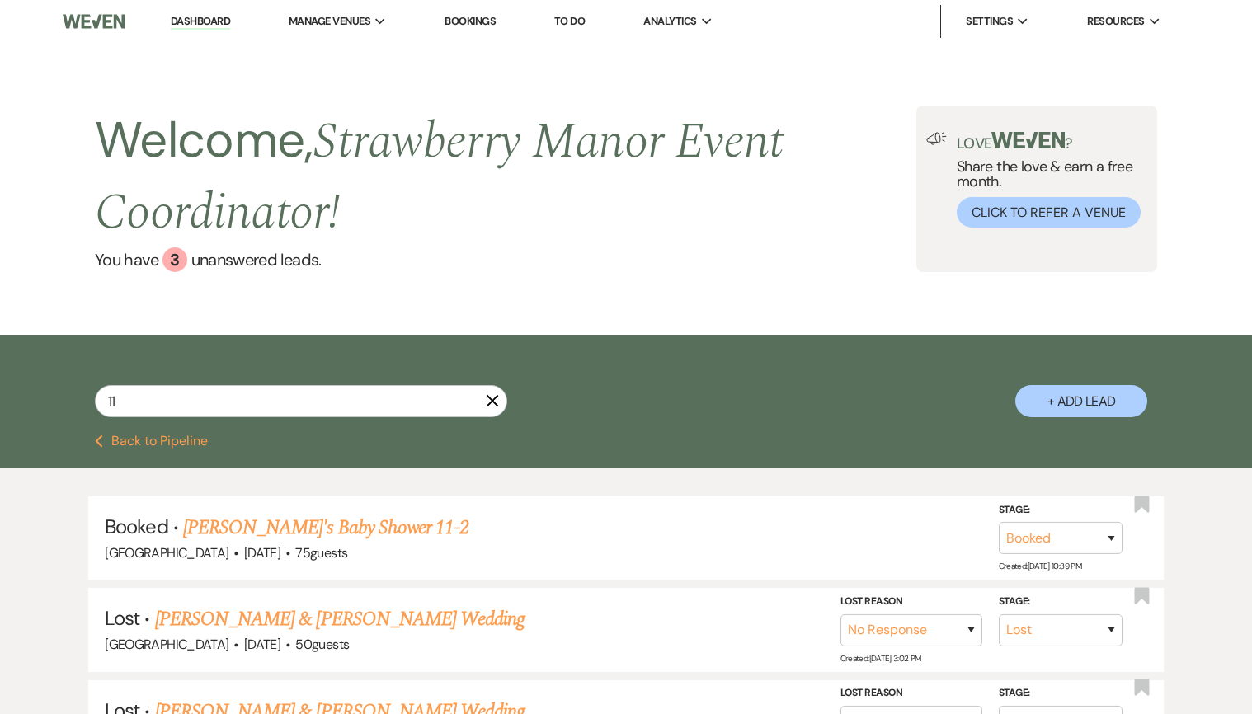
select select "8"
select select "5"
select select "8"
select select "4"
select select "8"
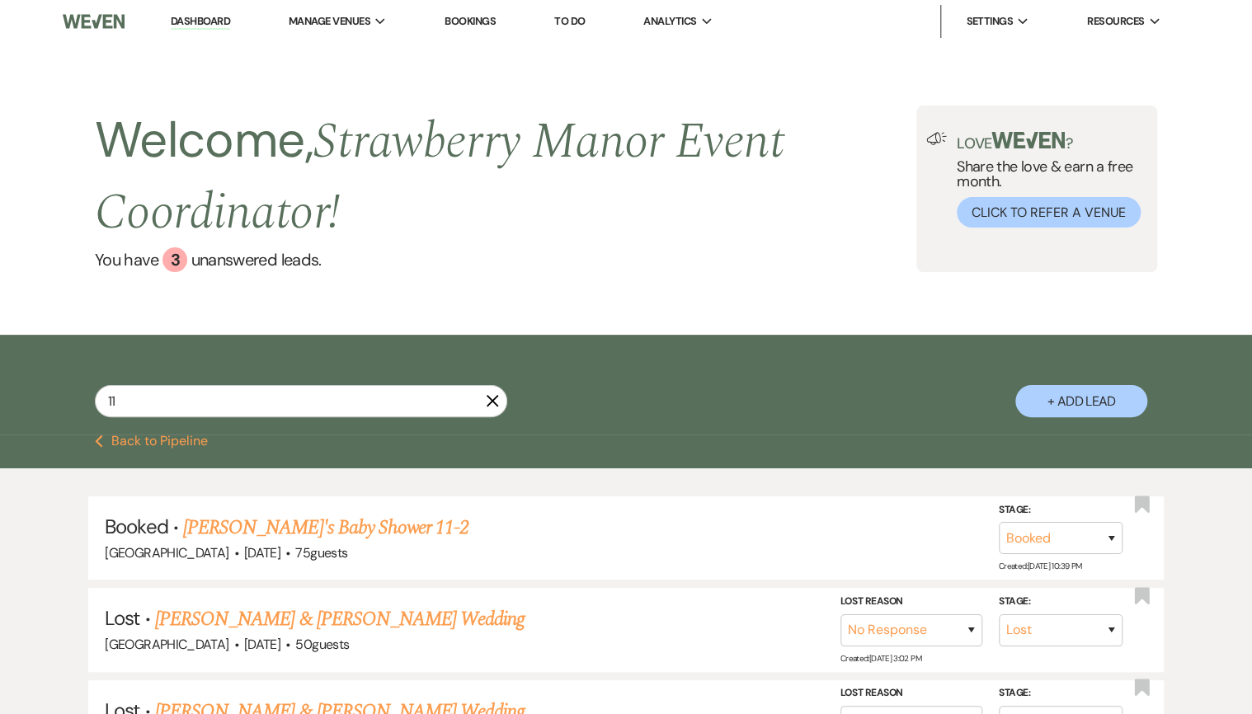
drag, startPoint x: 136, startPoint y: 411, endPoint x: 48, endPoint y: 408, distance: 88.3
click at [48, 408] on div "11 X + Add Lead" at bounding box center [626, 387] width 1188 height 88
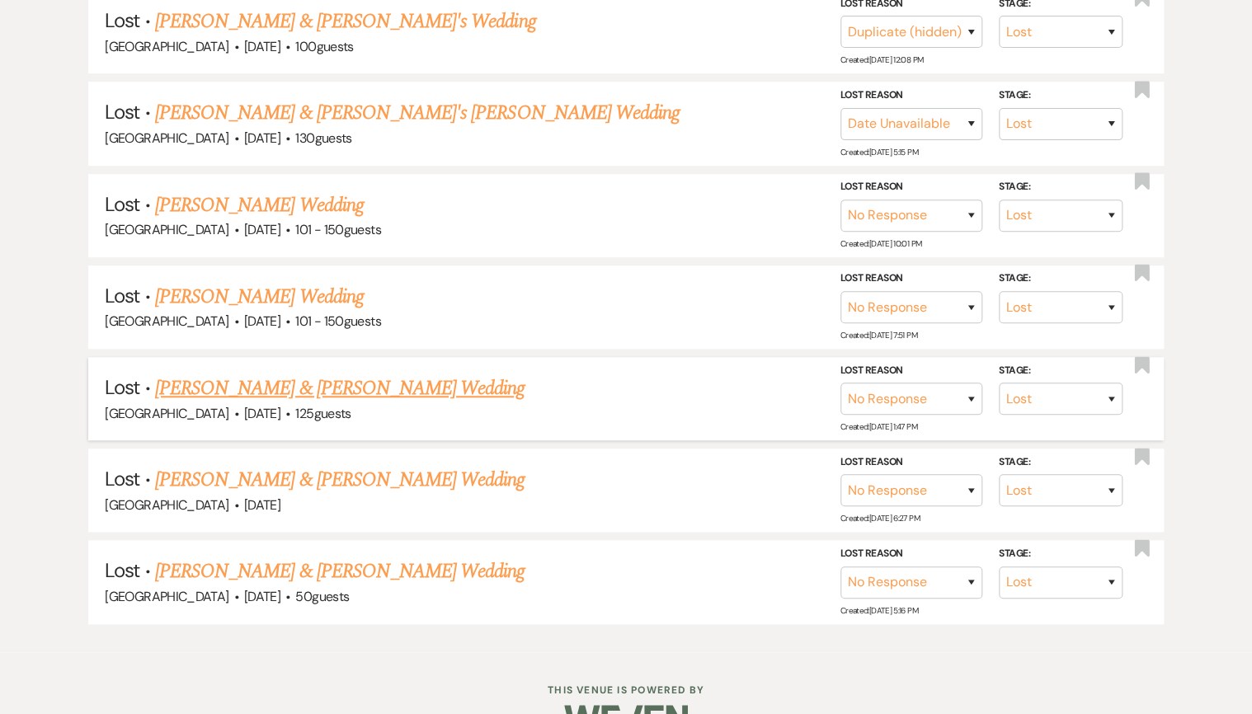
scroll to position [545, 0]
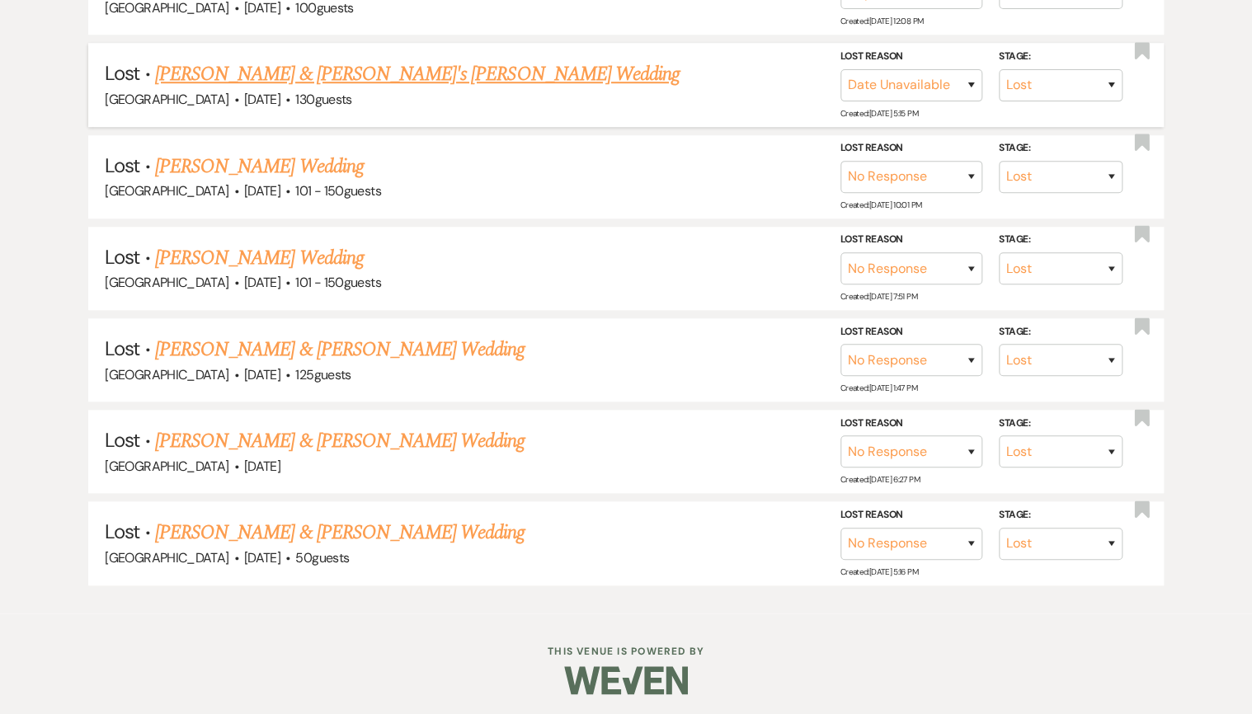
click at [381, 79] on link "[PERSON_NAME] & [PERSON_NAME]'s [PERSON_NAME] Wedding" at bounding box center [417, 74] width 525 height 30
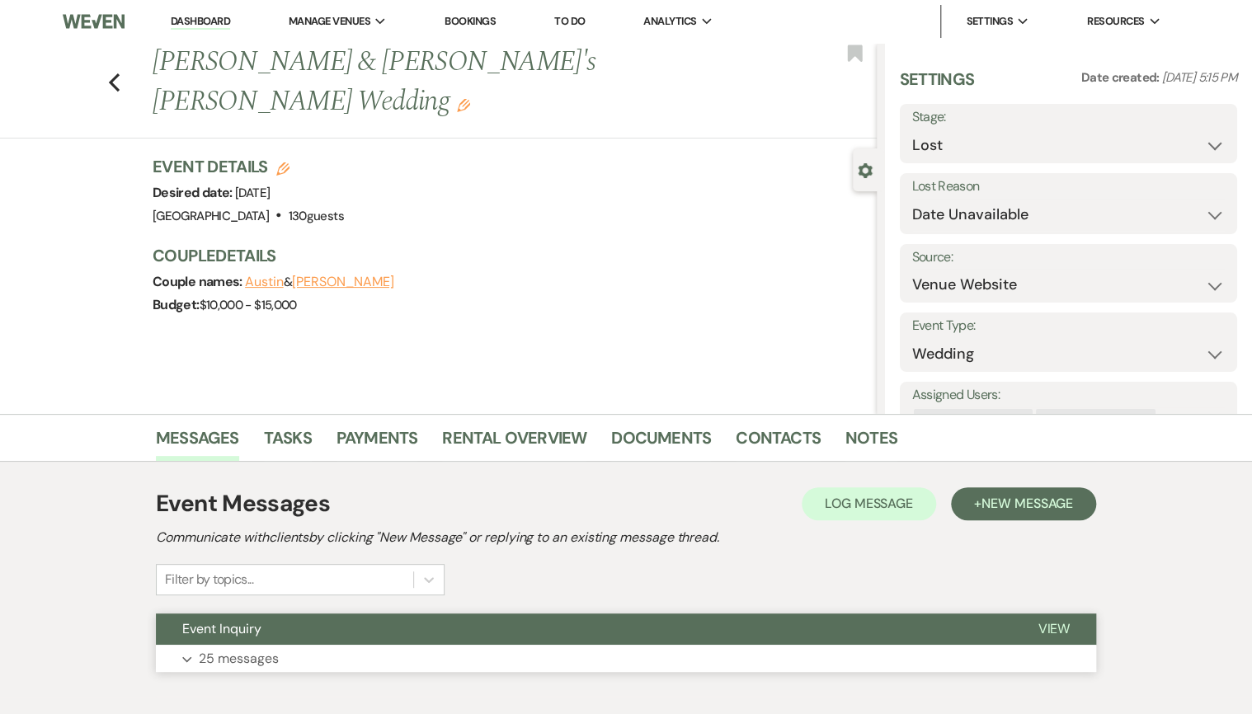
click at [266, 631] on button "Event Inquiry" at bounding box center [583, 629] width 855 height 31
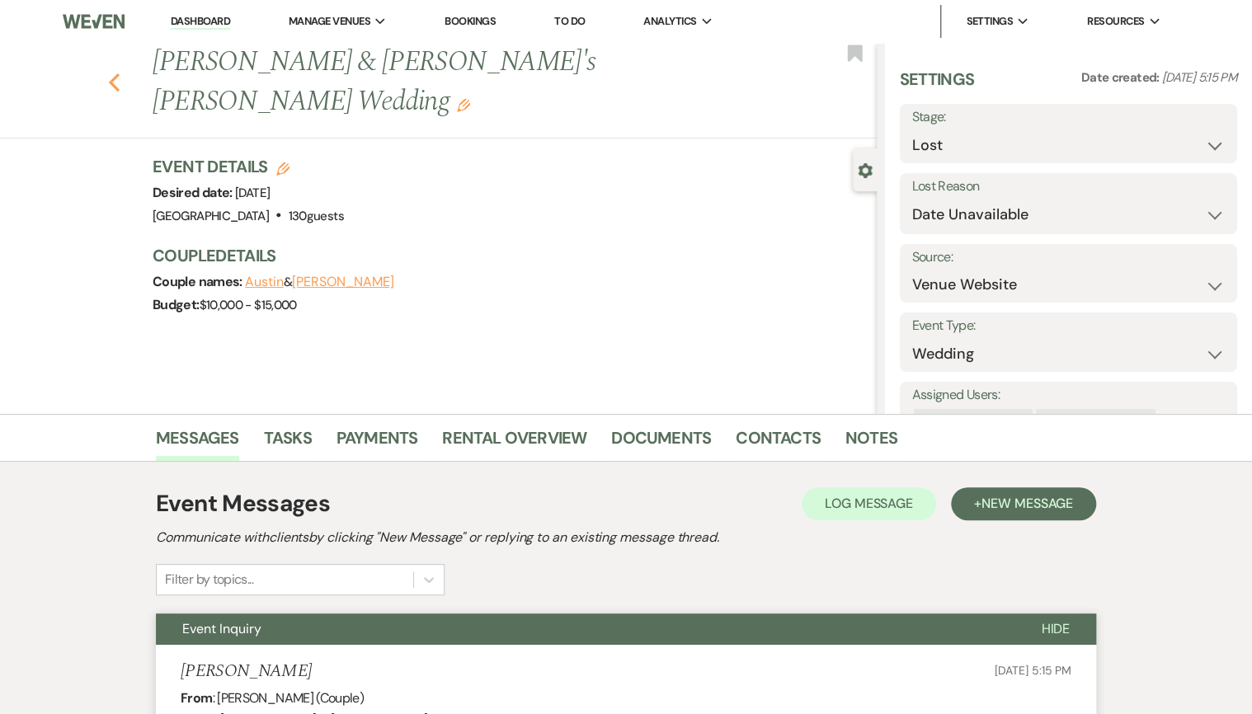
click at [115, 73] on icon "Previous" at bounding box center [114, 83] width 12 height 20
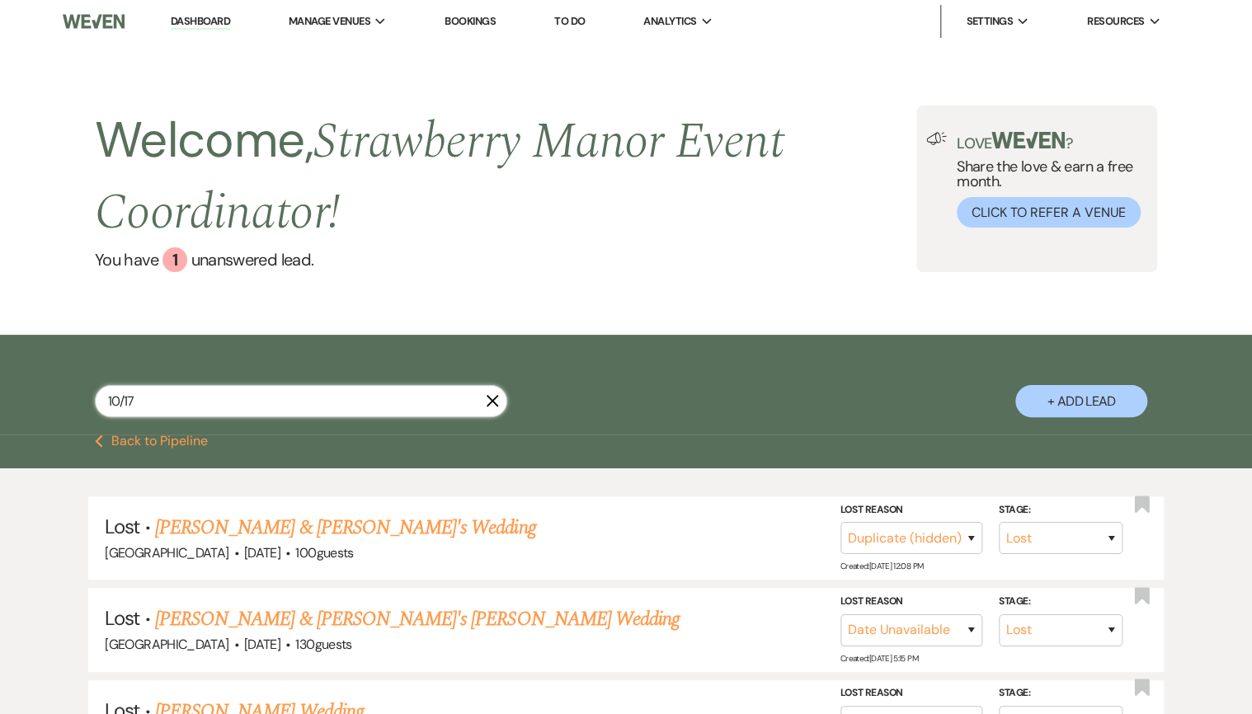
drag, startPoint x: 174, startPoint y: 402, endPoint x: 57, endPoint y: 394, distance: 117.4
click at [57, 394] on div "10/17 X + Add Lead" at bounding box center [626, 387] width 1188 height 88
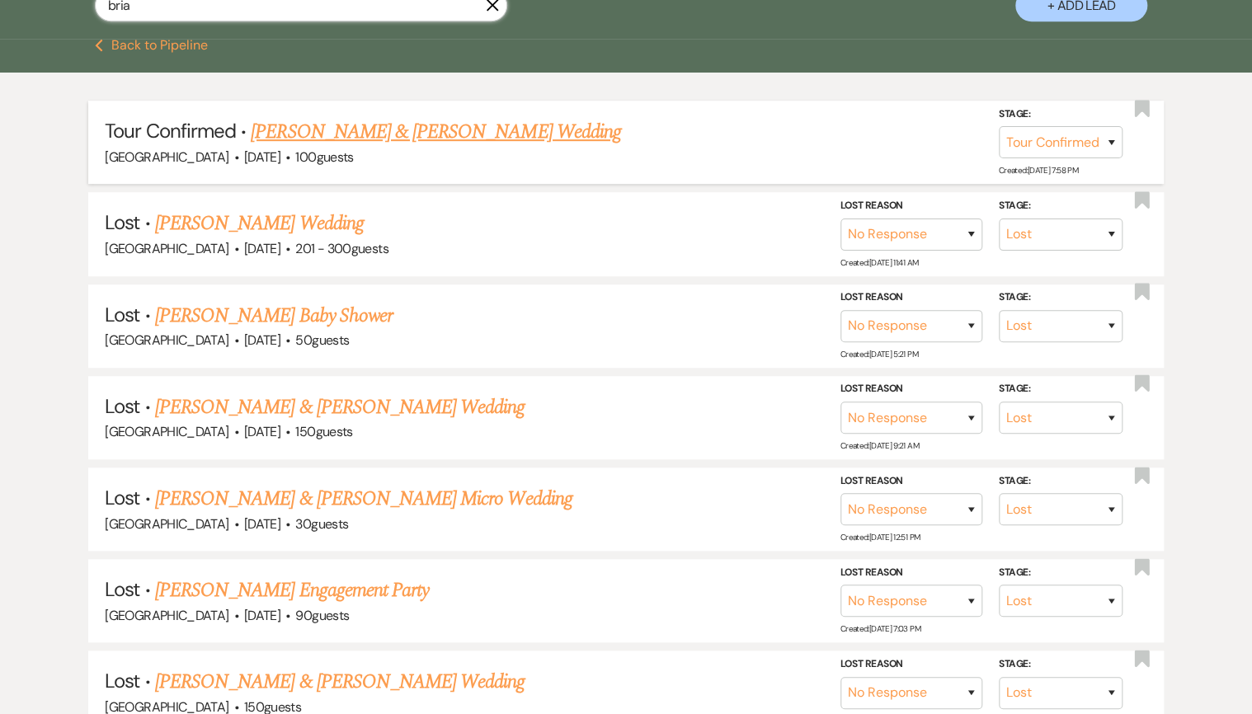
scroll to position [264, 0]
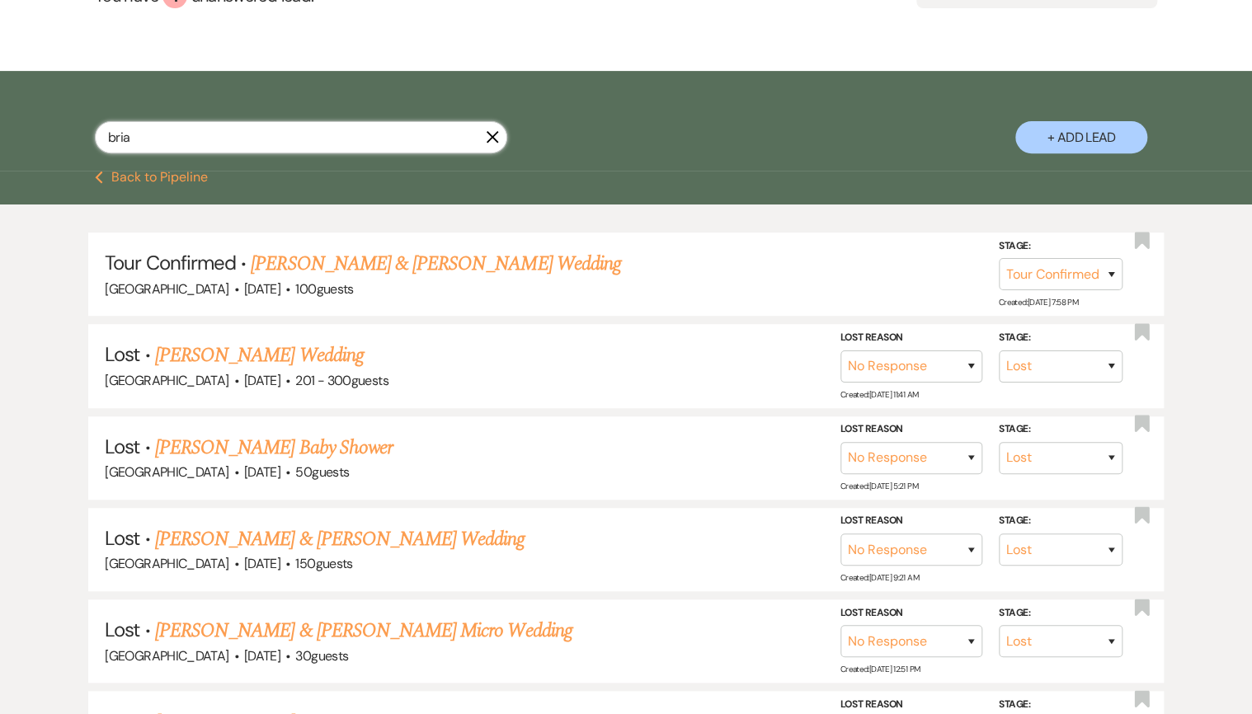
click at [119, 145] on input "bria" at bounding box center [301, 137] width 412 height 32
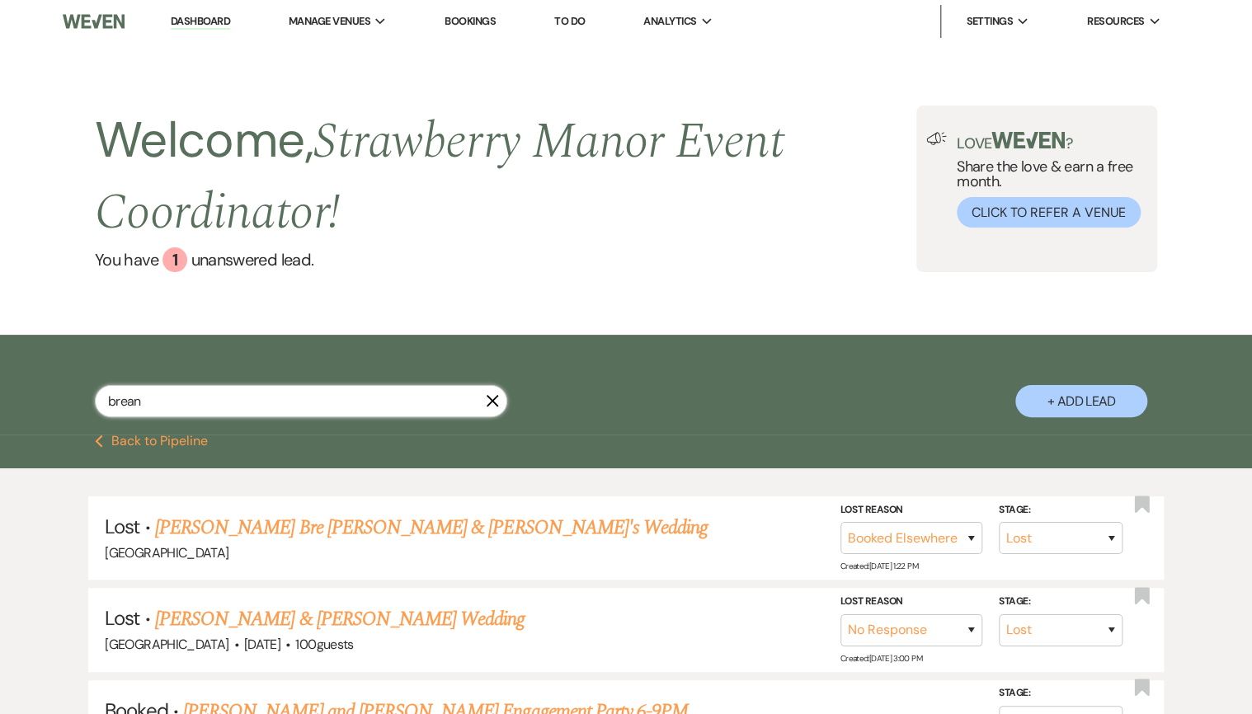
drag, startPoint x: 152, startPoint y: 400, endPoint x: 96, endPoint y: 395, distance: 56.3
click at [96, 395] on input "brean" at bounding box center [301, 401] width 412 height 32
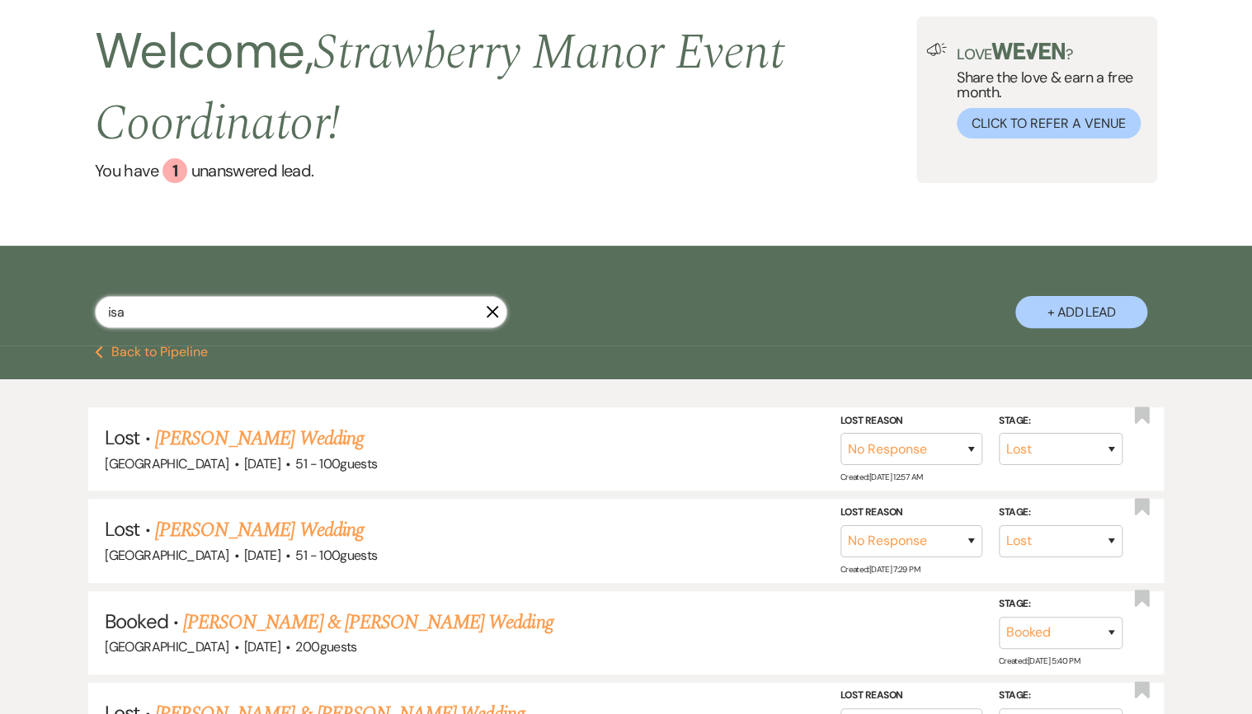
scroll to position [66, 0]
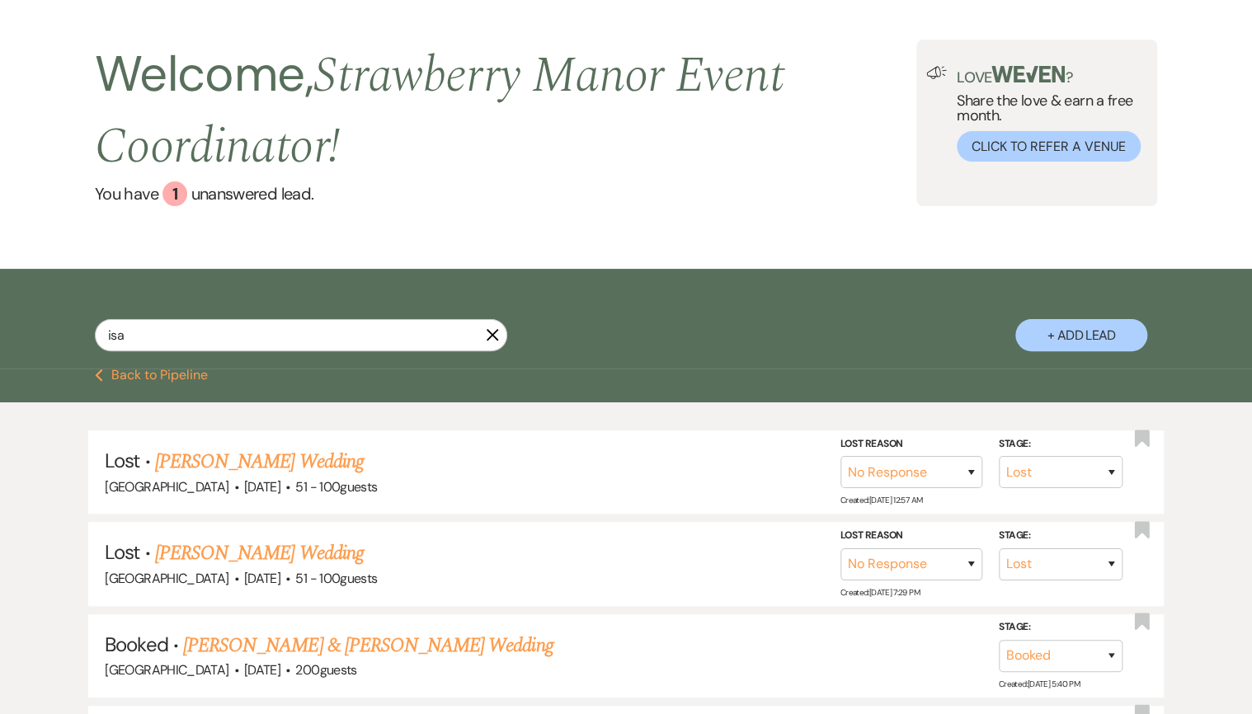
click at [494, 340] on use "button" at bounding box center [493, 335] width 12 height 12
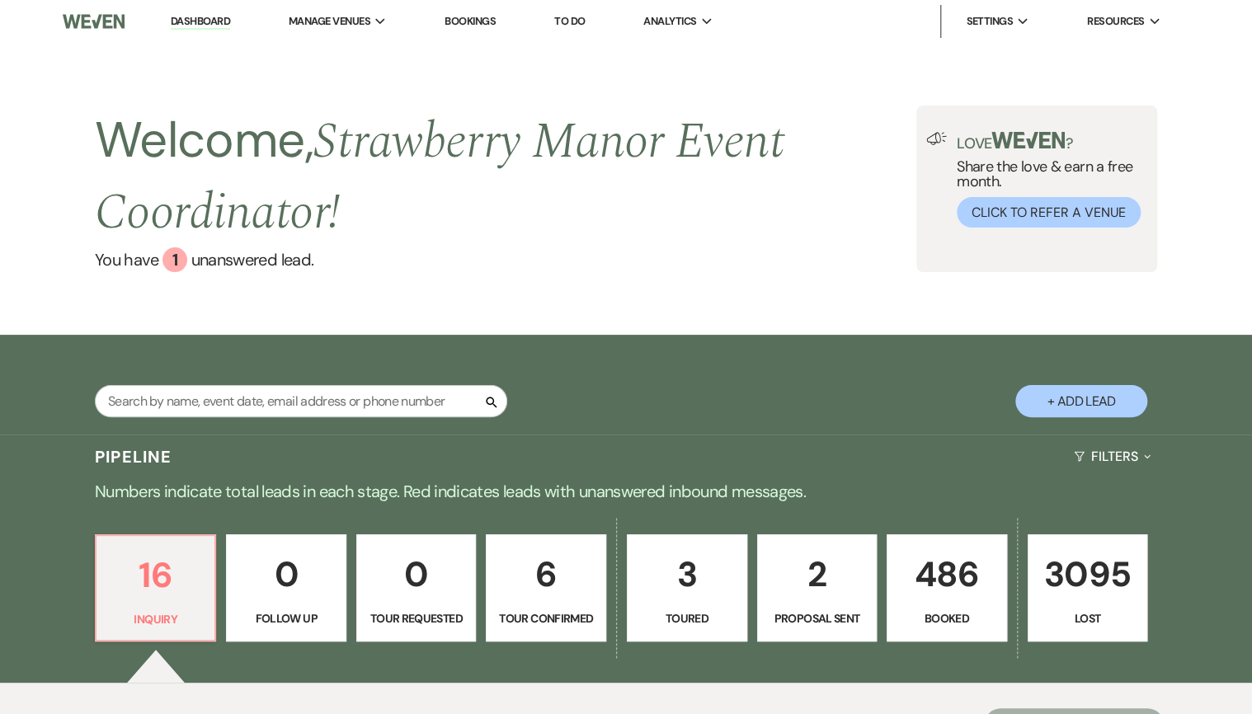
click at [841, 600] on p "2" at bounding box center [817, 574] width 99 height 55
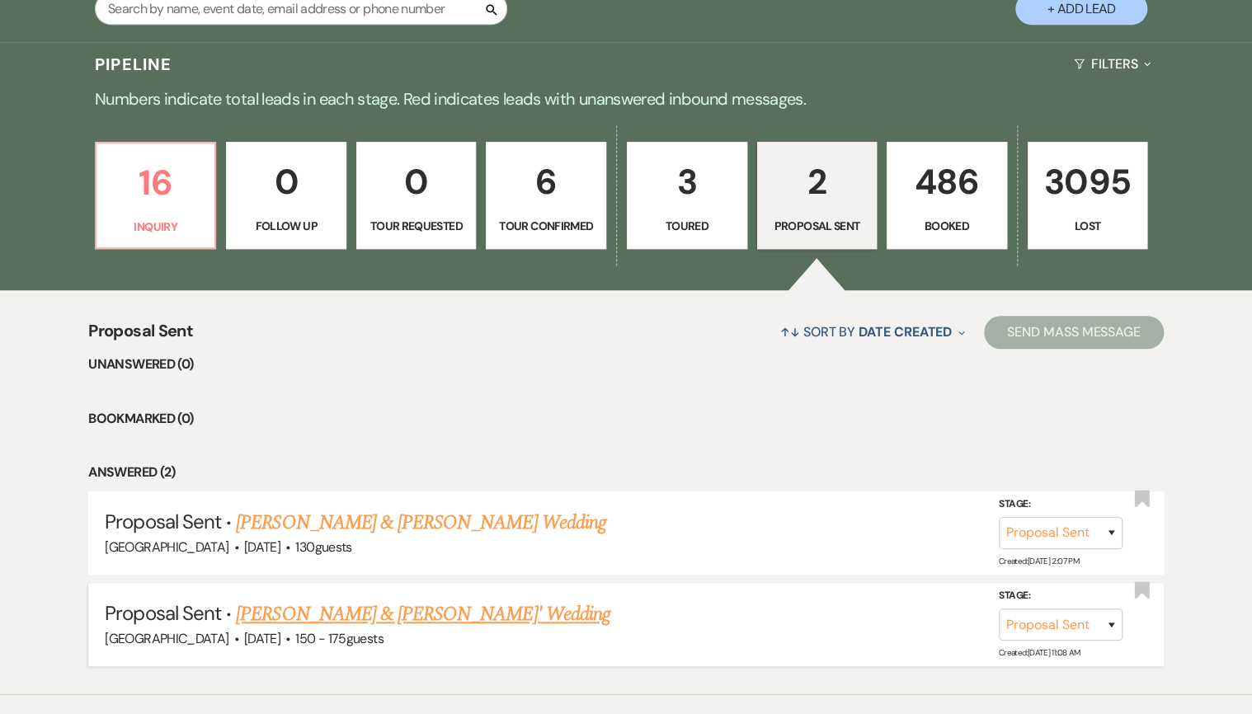
scroll to position [396, 0]
